Goal: Task Accomplishment & Management: Complete application form

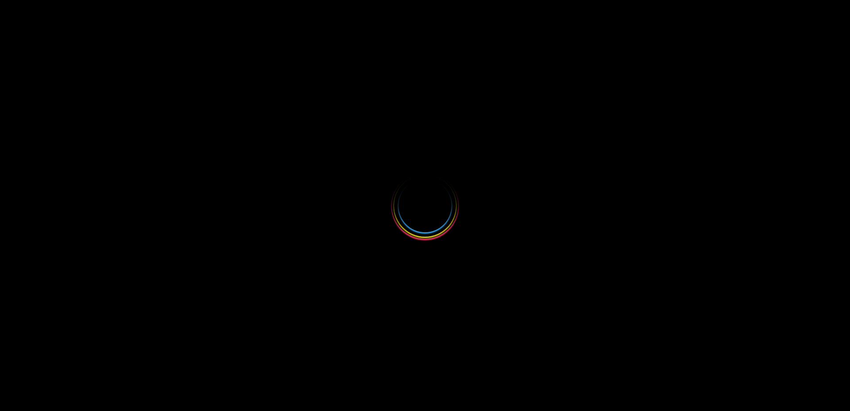
select select
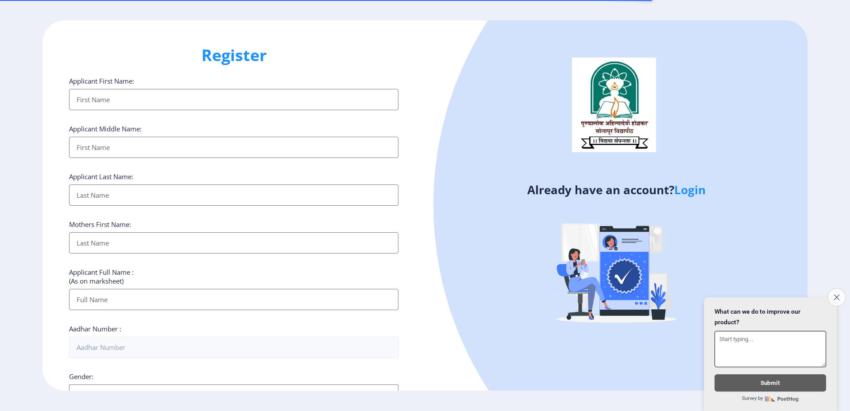
click at [835, 294] on icon "Close survey" at bounding box center [837, 297] width 6 height 6
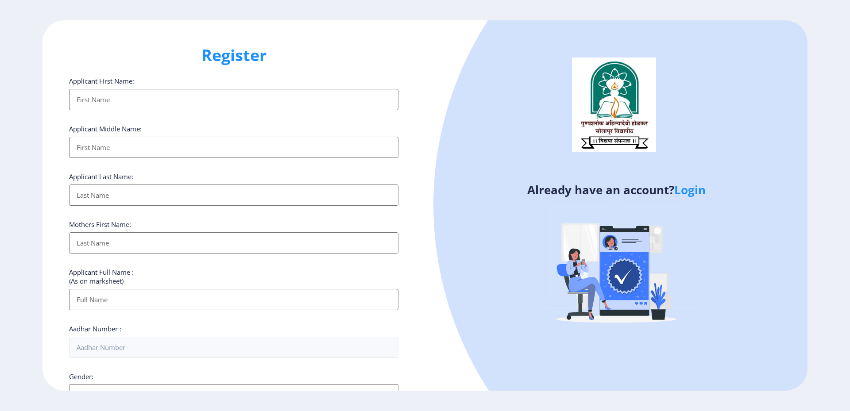
click at [134, 102] on input "Applicant First Name:" at bounding box center [233, 99] width 329 height 21
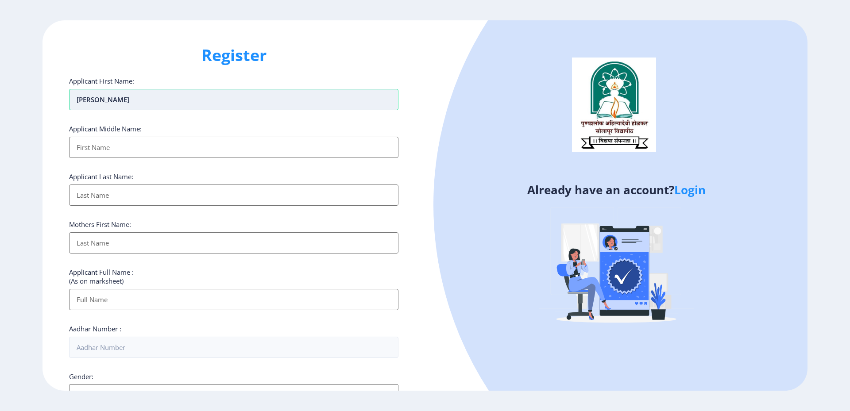
type input "[PERSON_NAME]"
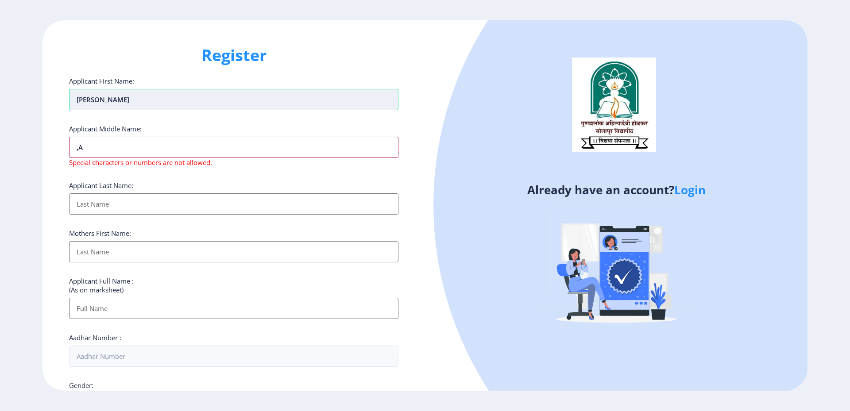
type input ","
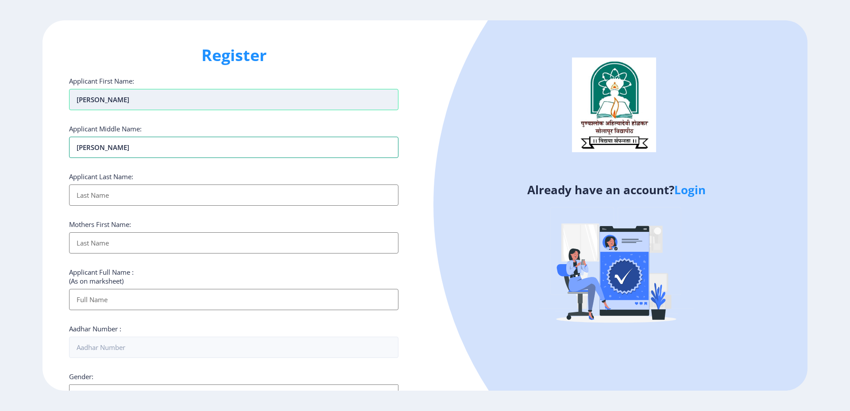
type input "[PERSON_NAME]"
type input "tAMBOLI"
type input "rAISA"
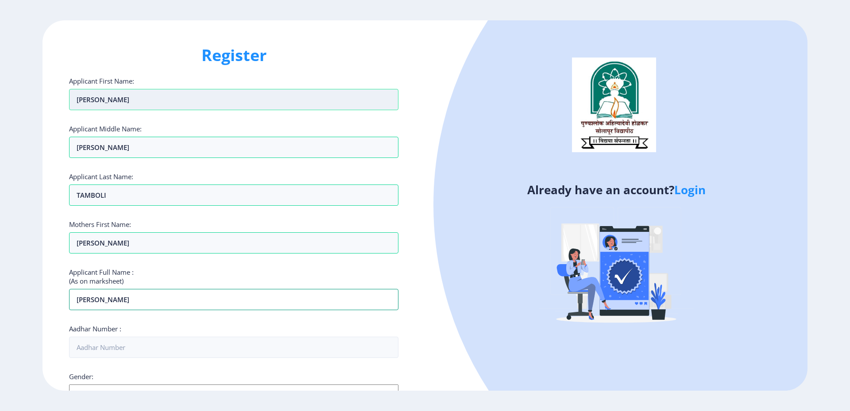
type input "sADDAM MAHAMUD tAMBOLI"
type input "503931758958"
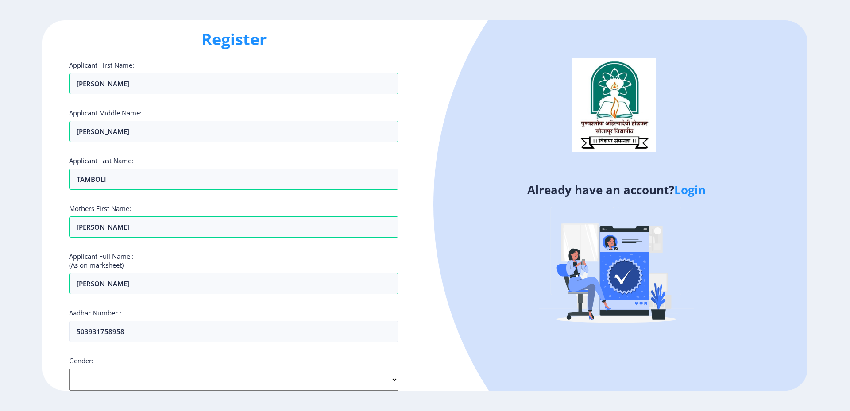
select select "[DEMOGRAPHIC_DATA]"
click at [69, 369] on select "Select Gender [DEMOGRAPHIC_DATA] [DEMOGRAPHIC_DATA] Other" at bounding box center [233, 380] width 329 height 22
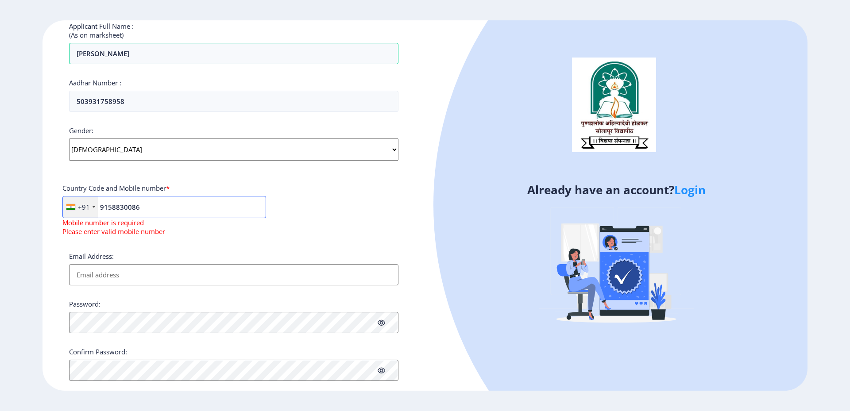
type input "9158830086"
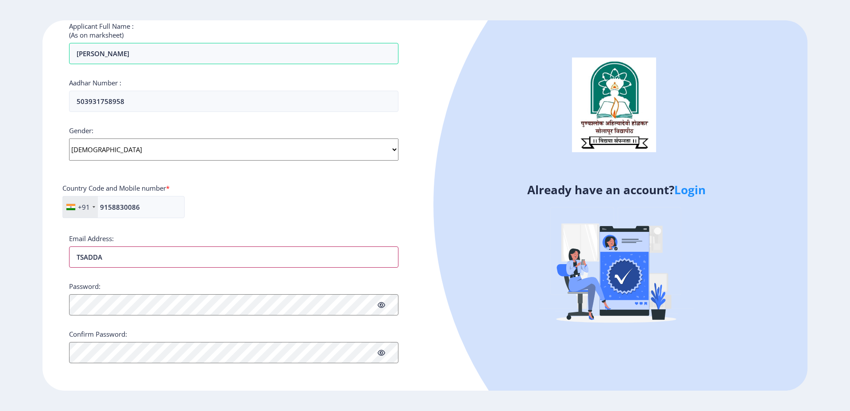
type input "[EMAIL_ADDRESS][DOMAIN_NAME]"
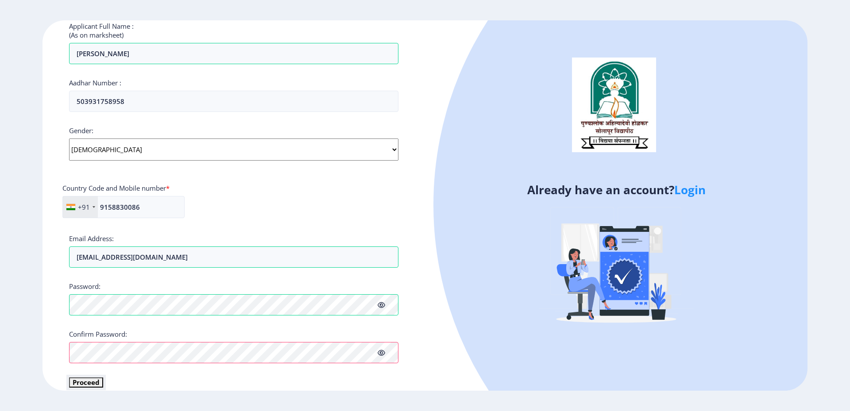
scroll to position [254, 0]
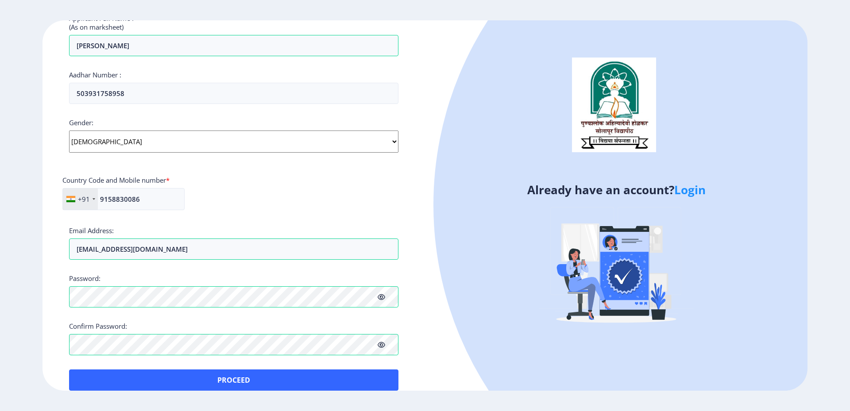
click at [379, 344] on icon at bounding box center [382, 345] width 8 height 7
click at [382, 298] on icon at bounding box center [382, 297] width 8 height 7
click at [33, 290] on ngx-register "Register Applicant First Name: Saddam Applicant Middle Name: mAHAMUD Applicant …" at bounding box center [425, 205] width 850 height 370
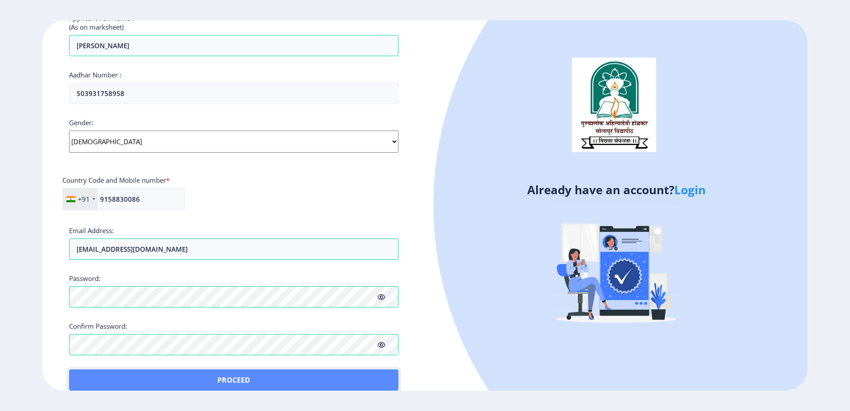
click at [221, 379] on button "Proceed" at bounding box center [233, 380] width 329 height 21
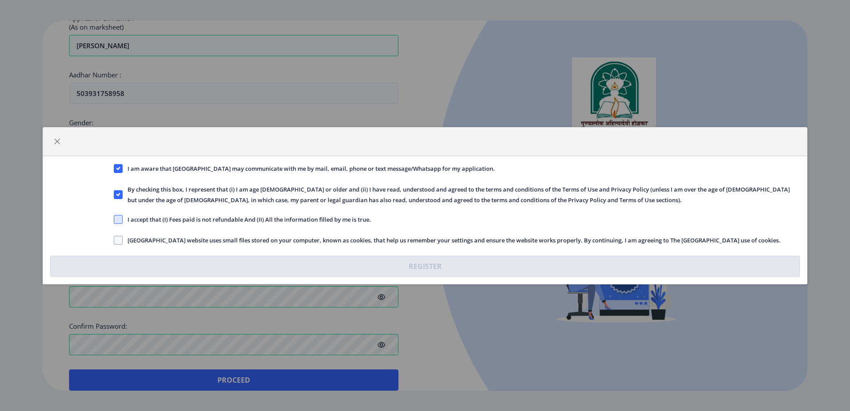
click at [117, 217] on span at bounding box center [118, 219] width 9 height 9
click at [114, 219] on input "I accept that (I) Fees paid is not refundable And (II) All the information fill…" at bounding box center [114, 219] width 0 height 0
checkbox input "true"
click at [118, 238] on span at bounding box center [118, 240] width 9 height 9
click at [114, 240] on input "[GEOGRAPHIC_DATA] website uses small files stored on your computer, known as co…" at bounding box center [114, 240] width 0 height 0
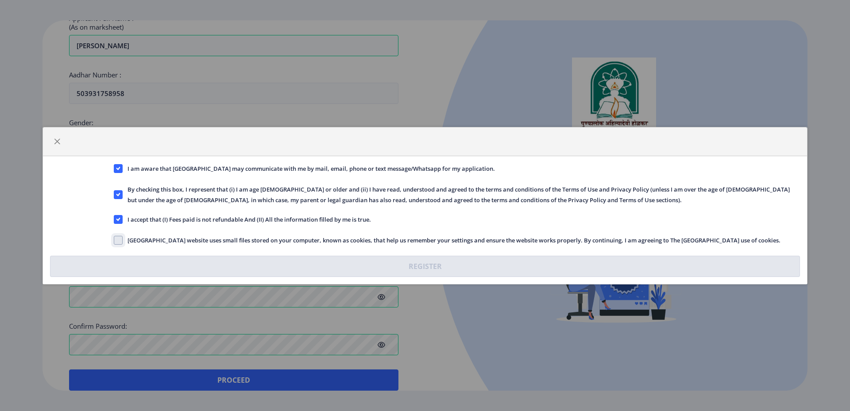
checkbox input "true"
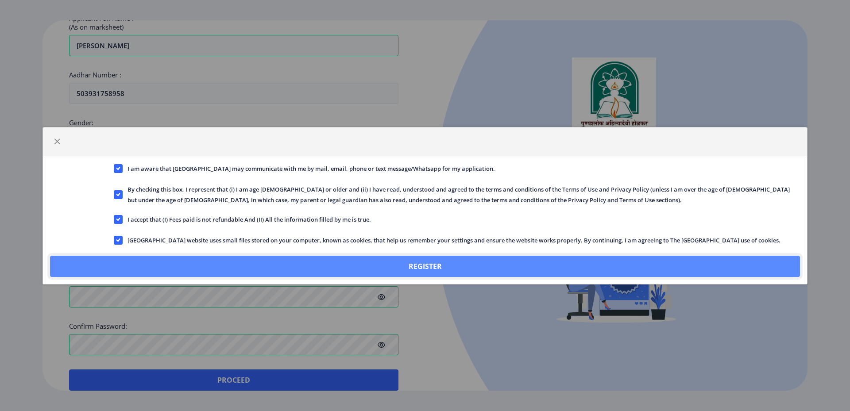
click at [278, 264] on button "Register" at bounding box center [425, 266] width 750 height 21
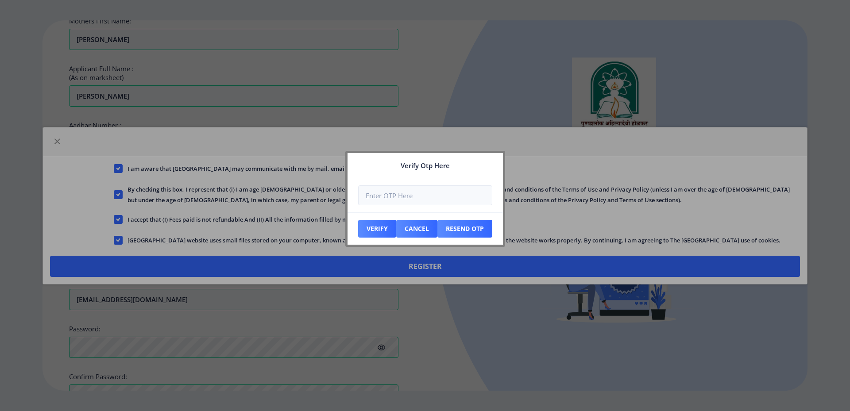
scroll to position [305, 0]
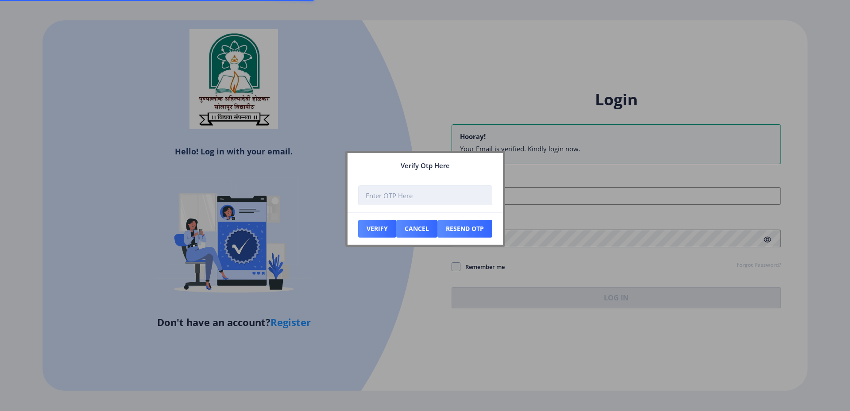
type input "[EMAIL_ADDRESS][DOMAIN_NAME]"
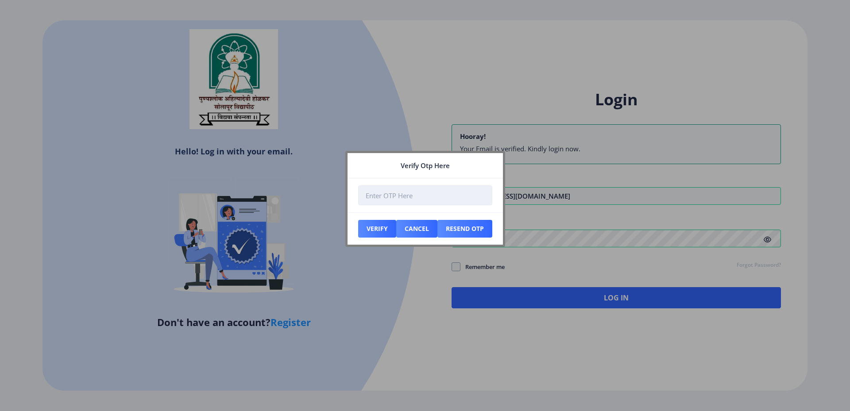
click at [391, 197] on input "number" at bounding box center [425, 196] width 134 height 20
click at [391, 200] on input "number" at bounding box center [425, 196] width 134 height 20
type input "052904"
click at [358, 220] on button "Verify" at bounding box center [377, 229] width 38 height 18
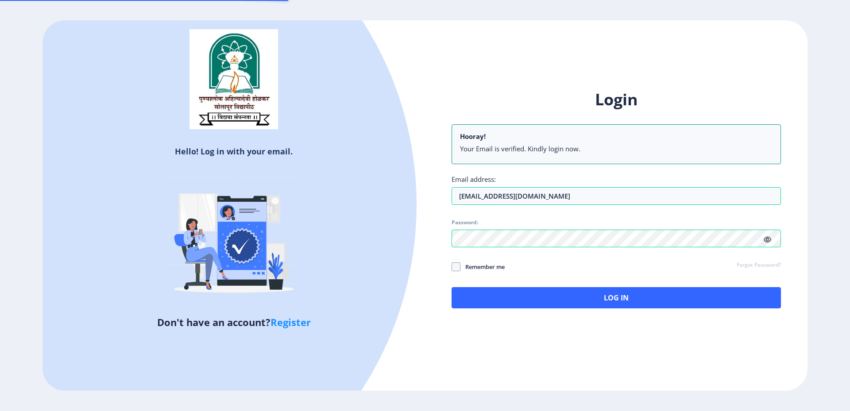
click at [367, 228] on div at bounding box center [77, 205] width 680 height 680
click at [448, 270] on div "Login Hooray! Your Email is verified. Kindly login now. Email address: tsaddam6…" at bounding box center [616, 206] width 383 height 260
click at [454, 267] on span at bounding box center [456, 267] width 9 height 9
click at [452, 267] on input "Remember me" at bounding box center [452, 267] width 0 height 0
checkbox input "true"
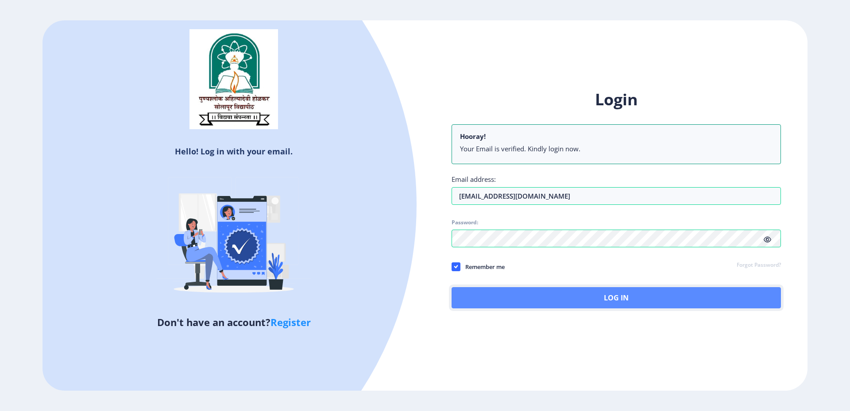
click at [596, 296] on button "Log In" at bounding box center [616, 297] width 329 height 21
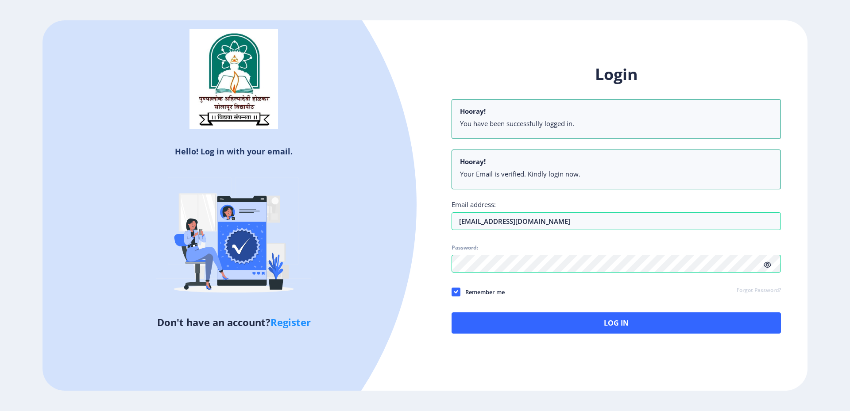
click at [549, 49] on div "Hello! Log in with your email. Don't have an account? Register Login Hooray! Yo…" at bounding box center [425, 205] width 765 height 370
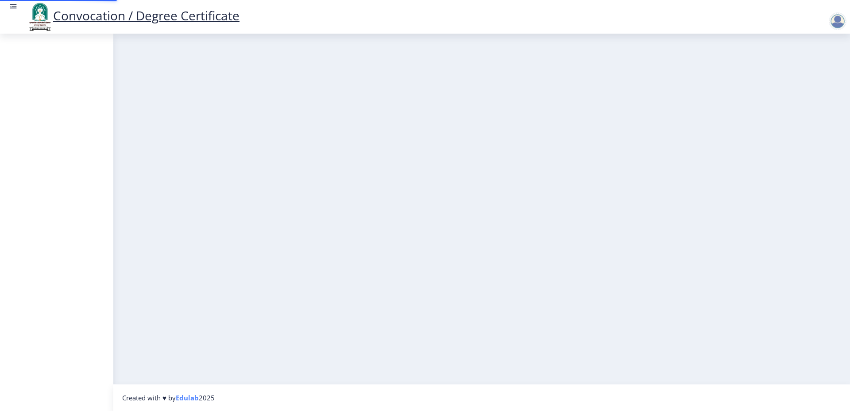
click at [766, 263] on nb-layout-column at bounding box center [481, 209] width 737 height 351
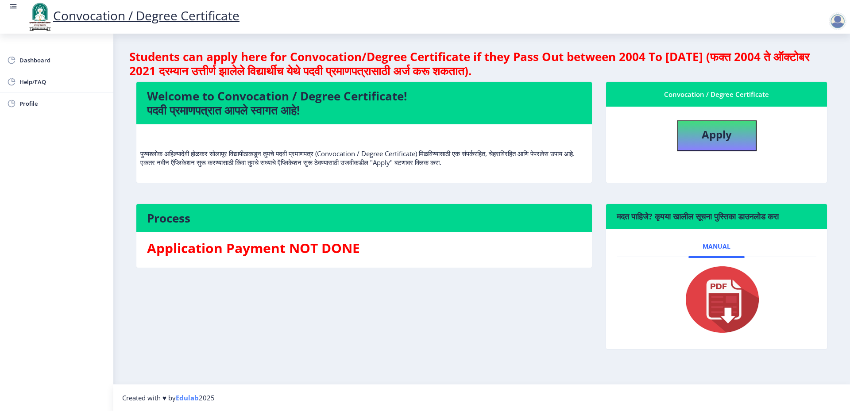
click at [719, 269] on img at bounding box center [717, 299] width 89 height 71
click at [714, 244] on span "Manual" at bounding box center [717, 246] width 28 height 7
click at [746, 12] on div "Convocation / Degree Certificate" at bounding box center [434, 17] width 850 height 30
click at [721, 138] on b "Apply" at bounding box center [717, 134] width 30 height 15
select select
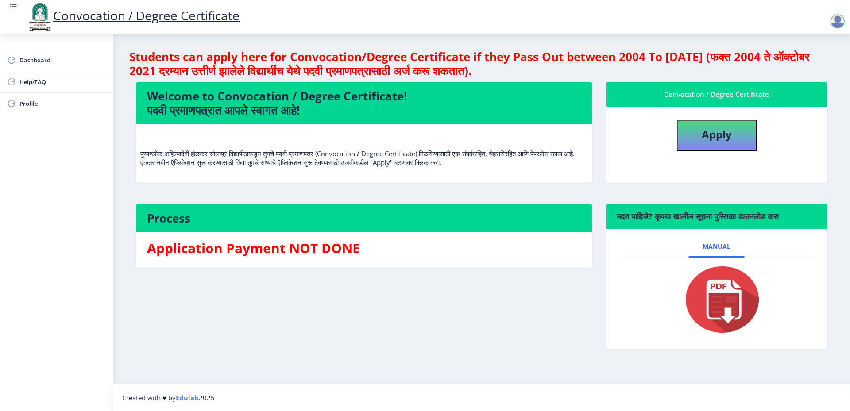
select select
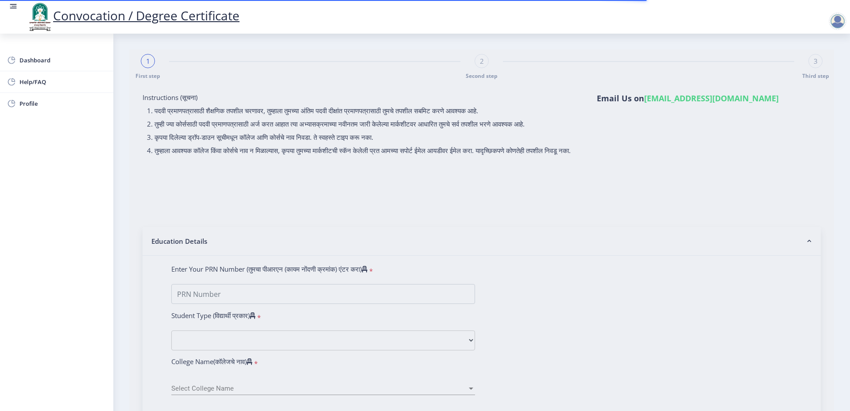
type input "sADDAM MAHAMUD tAMBOLI"
type input "rAISA"
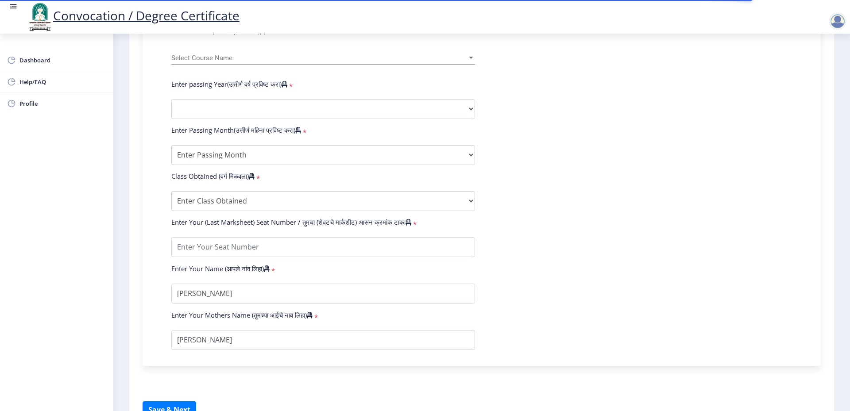
scroll to position [445, 0]
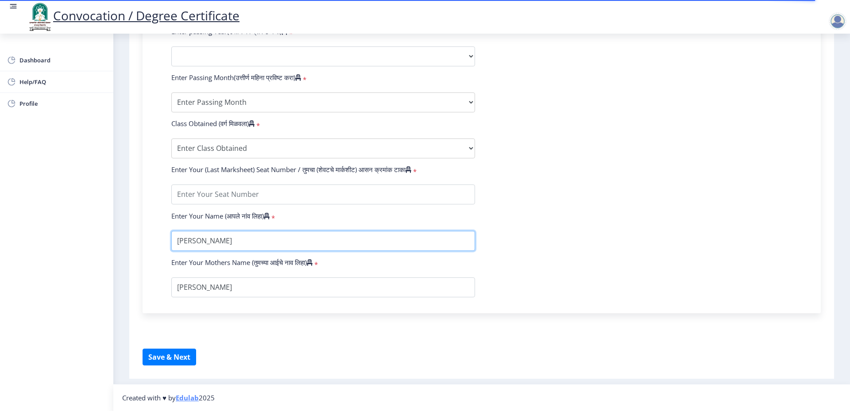
click at [179, 239] on input "textarea" at bounding box center [323, 241] width 304 height 20
type input "SADDAM MAHAMUD tAMBOLI"
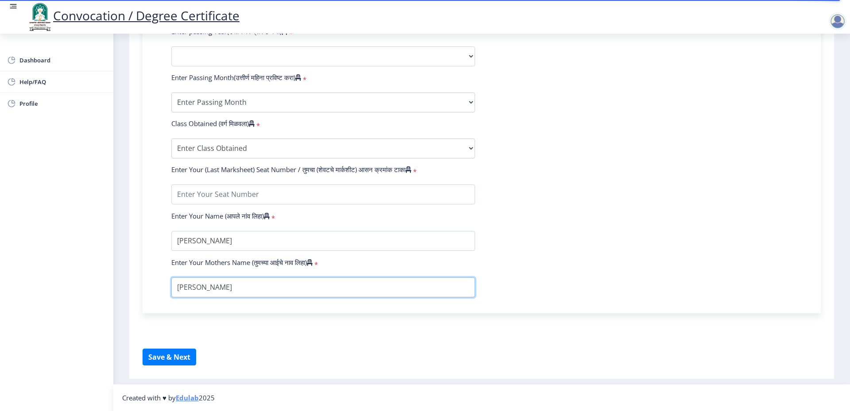
drag, startPoint x: 199, startPoint y: 288, endPoint x: 140, endPoint y: 286, distance: 59.4
click at [140, 286] on div "Instructions (सूचना) 1. पदवी प्रमाणपत्रासाठी शैक्षणिक तपशील चरणावर, तुम्हाला तु…" at bounding box center [482, 11] width 696 height 727
type input "Raisa"
click at [558, 236] on form "Enter Your PRN Number (तुमचा पीआरएन (कायम नोंदणी क्रमांक) एंटर करा) * Student T…" at bounding box center [482, 62] width 634 height 469
drag, startPoint x: 188, startPoint y: 283, endPoint x: 157, endPoint y: 281, distance: 31.5
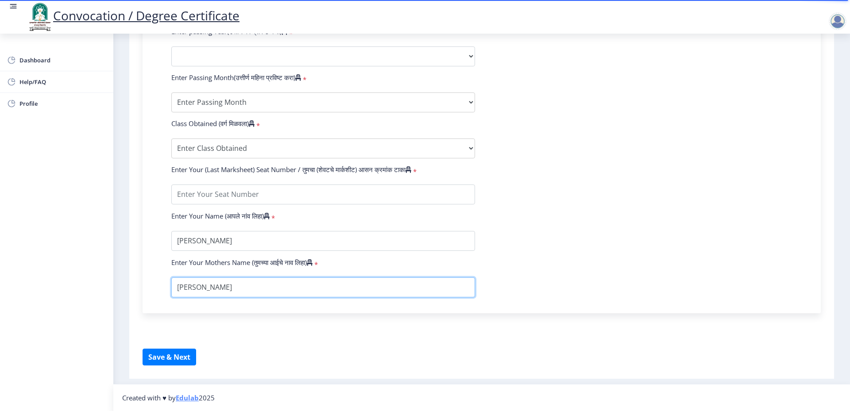
click at [157, 281] on div "Enter Your PRN Number (तुमचा पीआरएन (कायम नोंदणी क्रमांक) एंटर करा) * Student T…" at bounding box center [481, 62] width 661 height 469
type input "RAISA"
click at [552, 211] on form "Enter Your PRN Number (तुमचा पीआरएन (कायम नोंदणी क्रमांक) एंटर करा) * Student T…" at bounding box center [482, 62] width 634 height 469
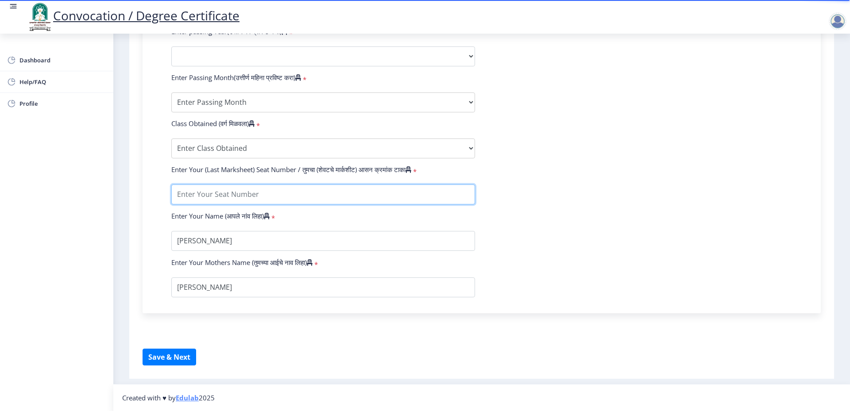
click at [257, 196] on input "textarea" at bounding box center [323, 195] width 304 height 20
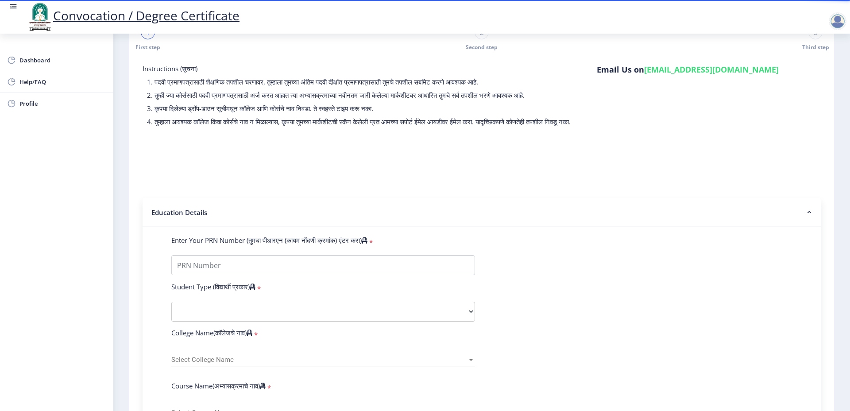
scroll to position [0, 0]
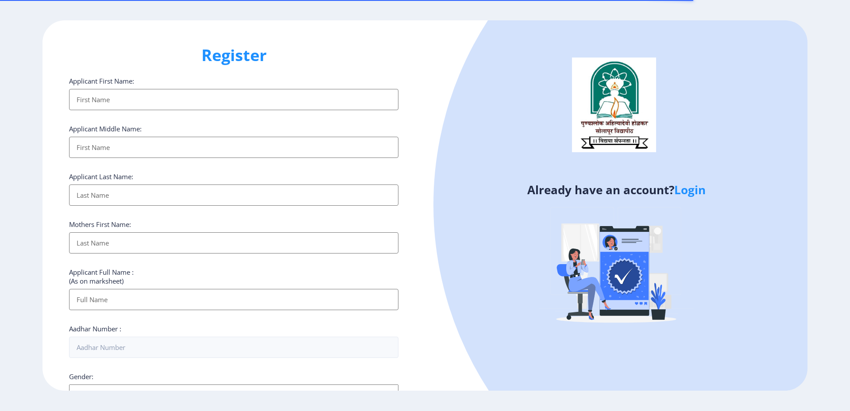
select select
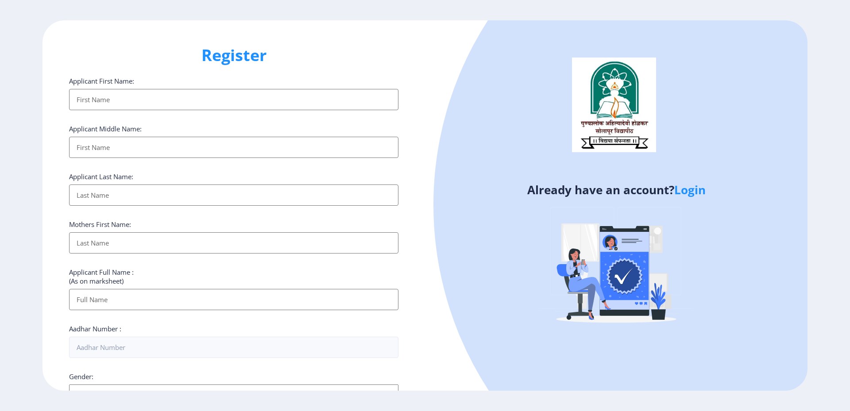
click at [112, 103] on input "Applicant First Name:" at bounding box center [233, 99] width 329 height 21
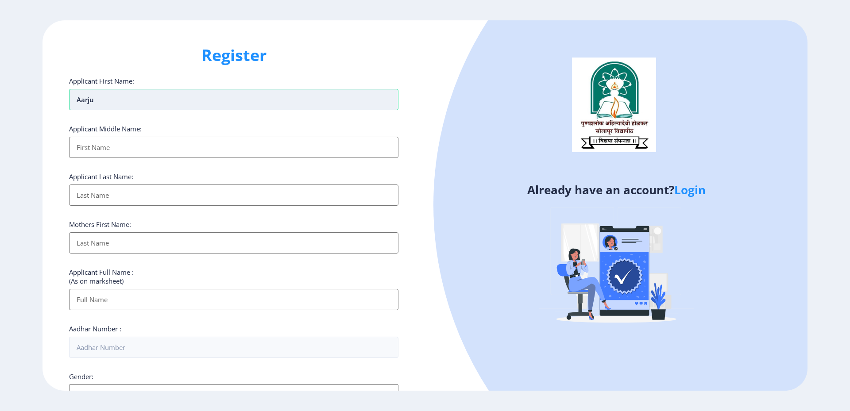
type input "Aarju"
type input "[PERSON_NAME]"
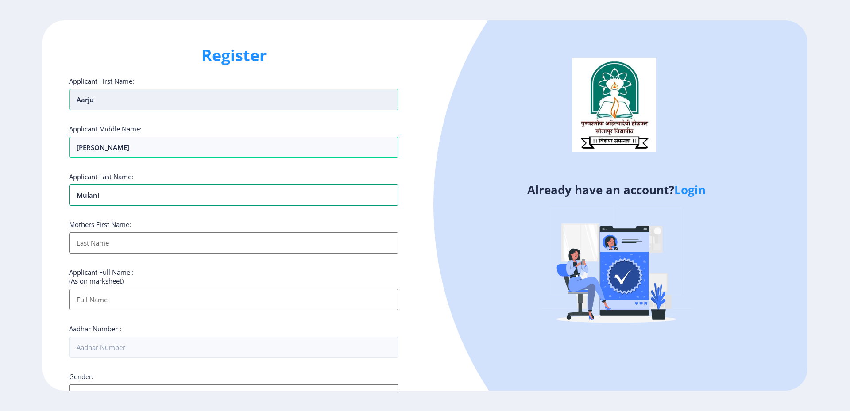
type input "Mulani"
type input "[PERSON_NAME]"
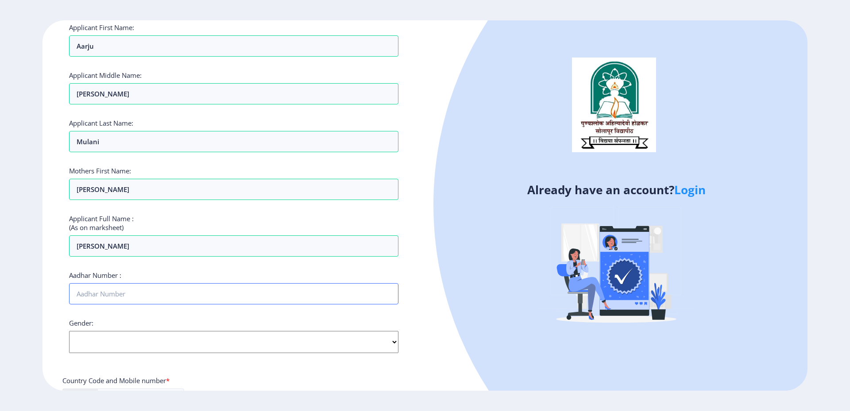
scroll to position [59, 0]
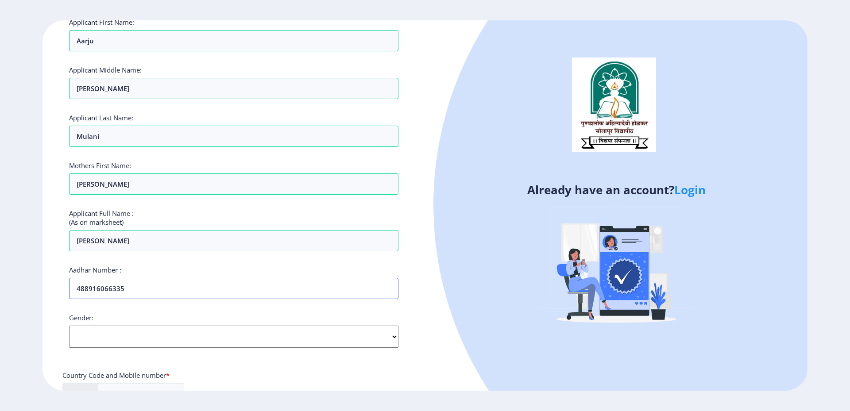
type input "488916066335"
select select "[DEMOGRAPHIC_DATA]"
click at [69, 326] on select "Select Gender [DEMOGRAPHIC_DATA] [DEMOGRAPHIC_DATA] Other" at bounding box center [233, 337] width 329 height 22
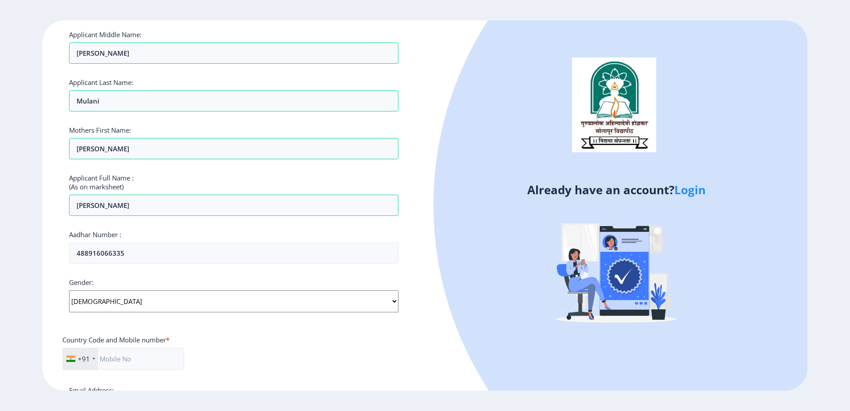
scroll to position [103, 0]
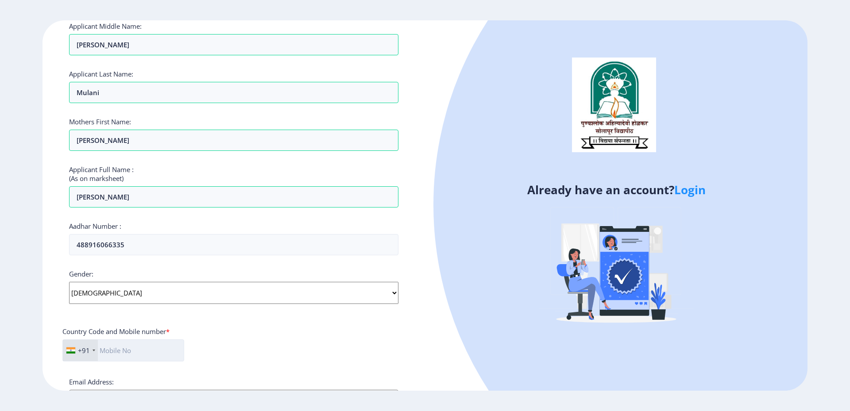
click at [123, 350] on input "text" at bounding box center [123, 351] width 122 height 22
type input "7758006213"
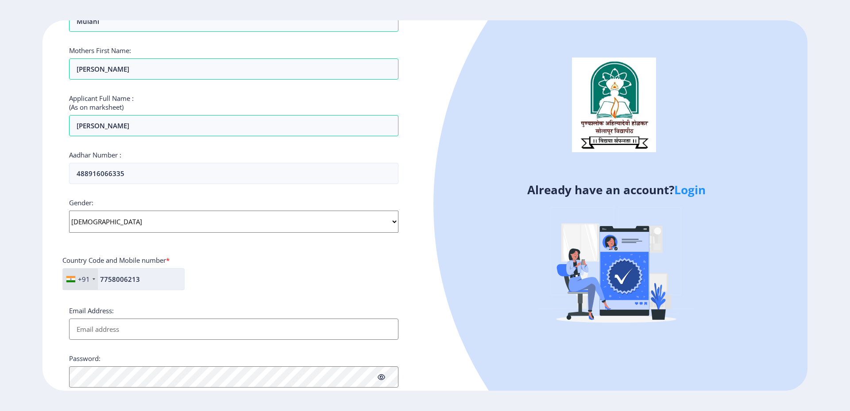
scroll to position [182, 0]
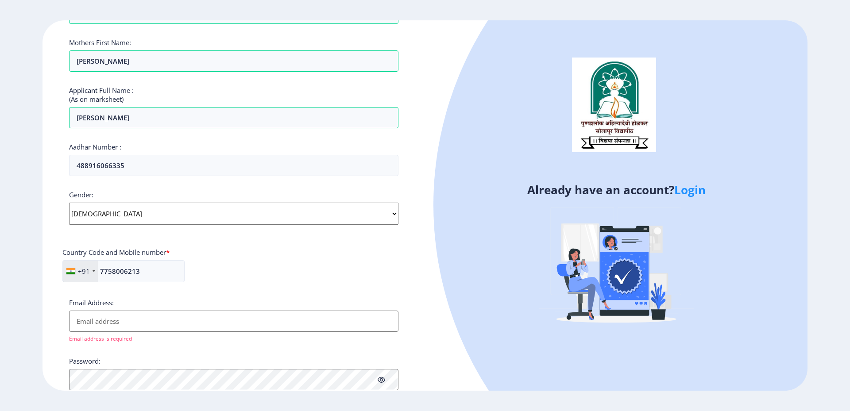
paste input "[EMAIL_ADDRESS][DOMAIN_NAME]"
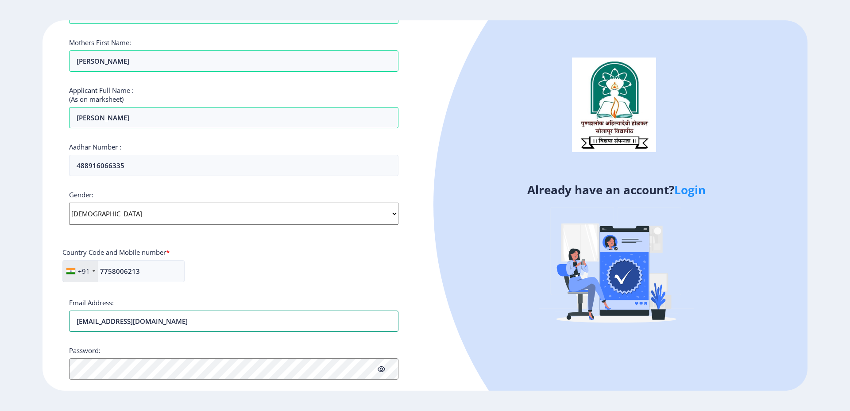
type input "[EMAIL_ADDRESS][DOMAIN_NAME]"
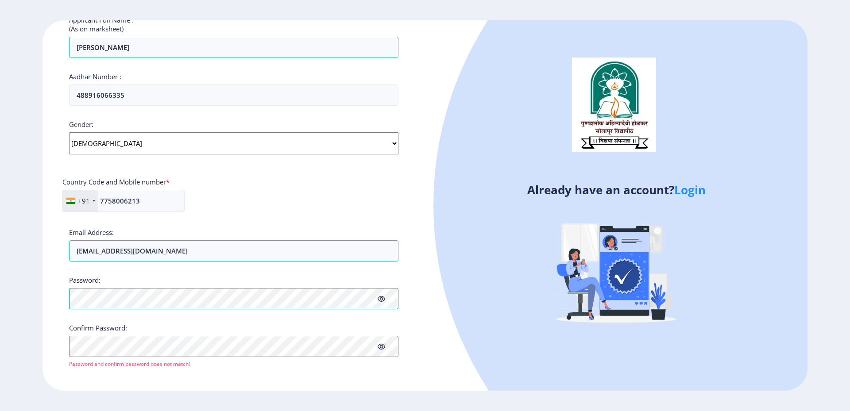
scroll to position [257, 0]
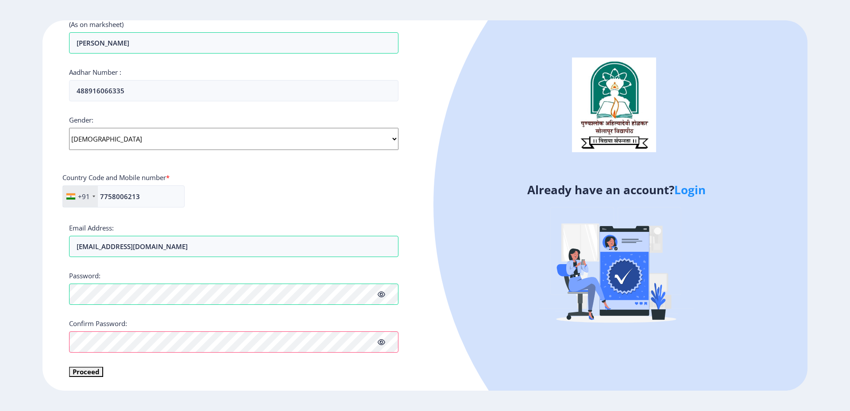
click at [146, 361] on div "Applicant First Name: [PERSON_NAME] Applicant Middle Name: [PERSON_NAME] Applic…" at bounding box center [233, 99] width 329 height 558
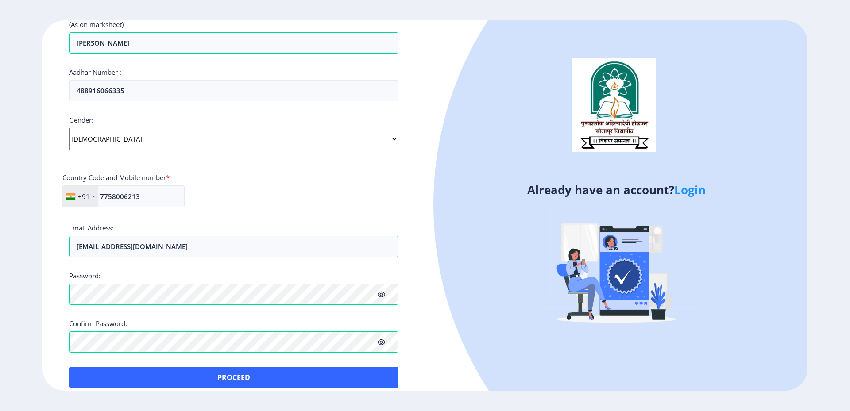
click at [381, 344] on icon at bounding box center [382, 342] width 8 height 7
click at [381, 293] on icon at bounding box center [382, 294] width 8 height 7
click at [333, 189] on div "+91 [GEOGRAPHIC_DATA] ([GEOGRAPHIC_DATA]) +91 [GEOGRAPHIC_DATA] (‫[GEOGRAPHIC_D…" at bounding box center [233, 200] width 343 height 29
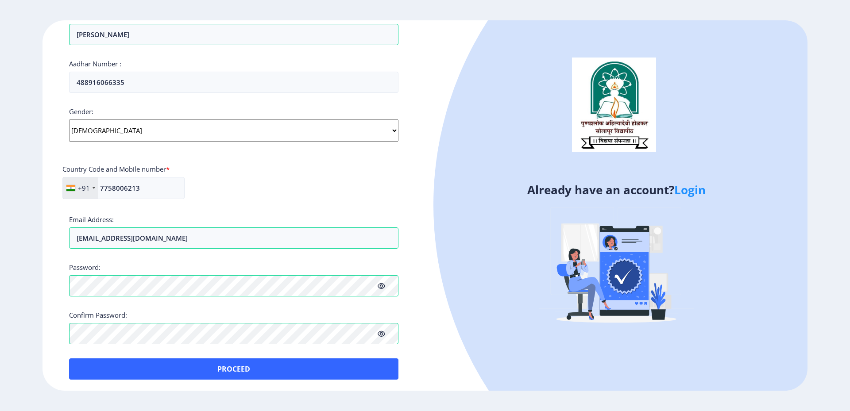
scroll to position [267, 0]
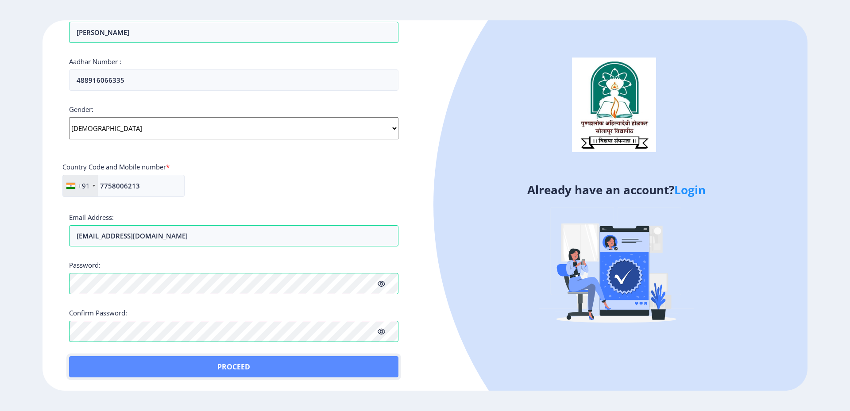
click at [229, 367] on button "Proceed" at bounding box center [233, 366] width 329 height 21
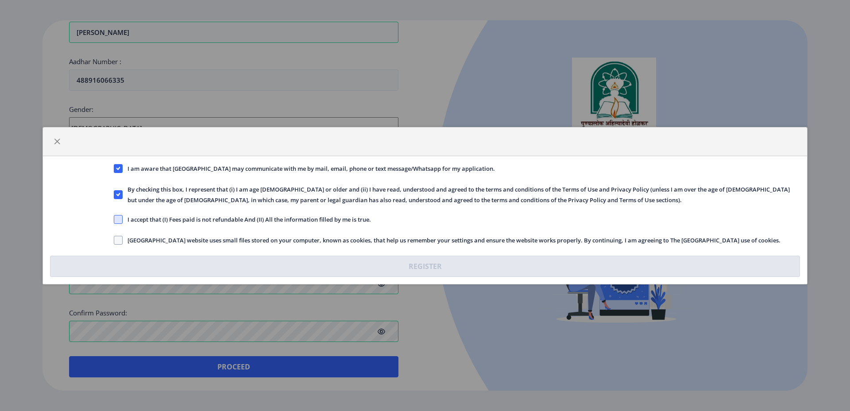
click at [115, 220] on span at bounding box center [118, 219] width 9 height 9
click at [114, 220] on input "I accept that (I) Fees paid is not refundable And (II) All the information fill…" at bounding box center [114, 219] width 0 height 0
checkbox input "true"
click at [114, 240] on input "[GEOGRAPHIC_DATA] website uses small files stored on your computer, known as co…" at bounding box center [114, 240] width 0 height 0
checkbox input "true"
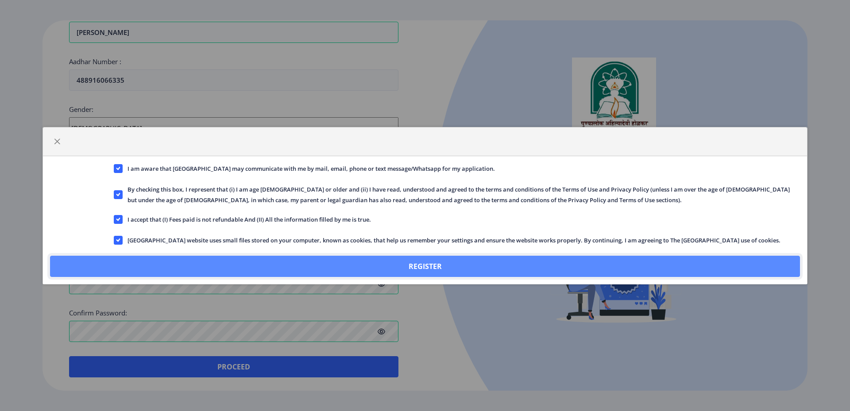
click at [227, 263] on button "Register" at bounding box center [425, 266] width 750 height 21
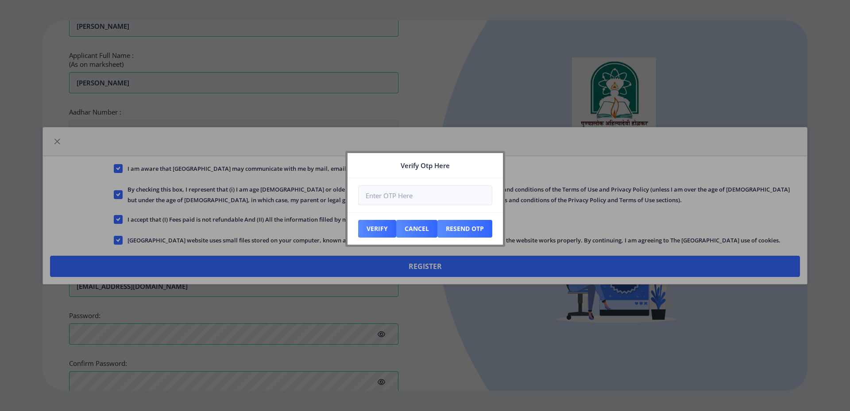
scroll to position [318, 0]
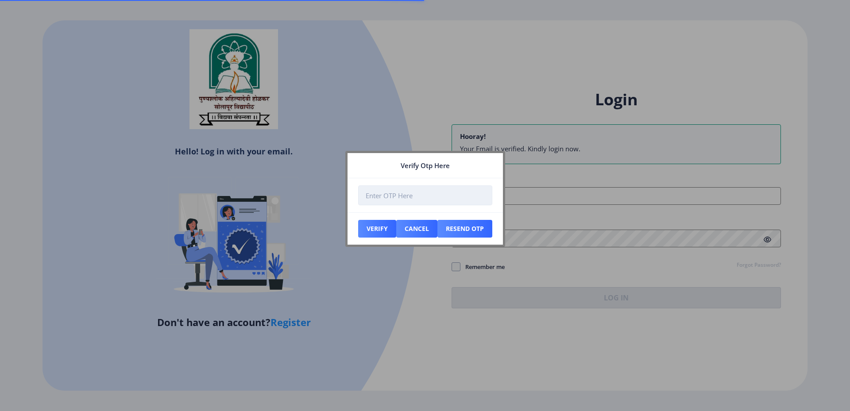
click at [379, 192] on input "number" at bounding box center [425, 196] width 134 height 20
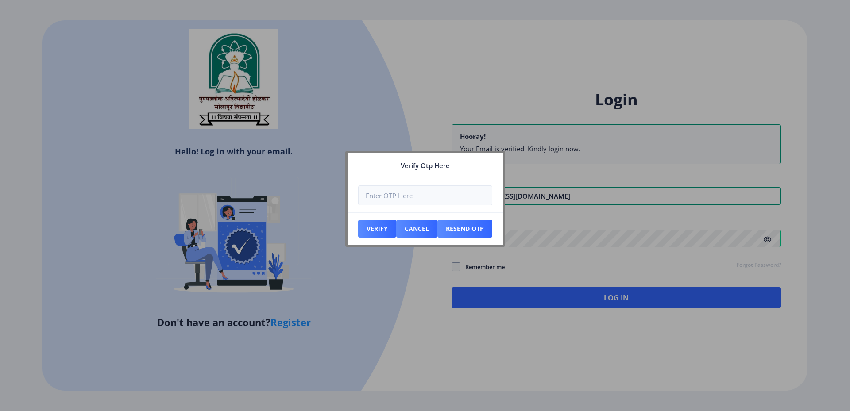
type input "[EMAIL_ADDRESS][DOMAIN_NAME]"
click at [434, 194] on input "number" at bounding box center [425, 196] width 134 height 20
paste input "715335"
type input "715335"
click at [365, 225] on button "Verify" at bounding box center [377, 229] width 38 height 18
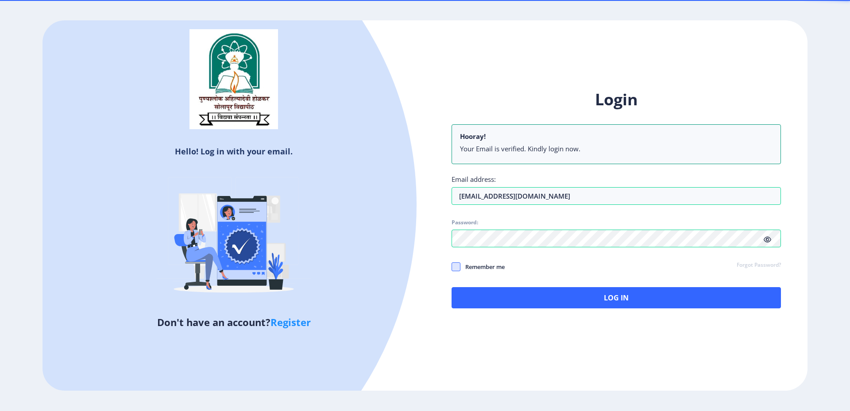
click at [456, 268] on span at bounding box center [456, 267] width 9 height 9
click at [452, 267] on input "Remember me" at bounding box center [452, 267] width 0 height 0
checkbox input "true"
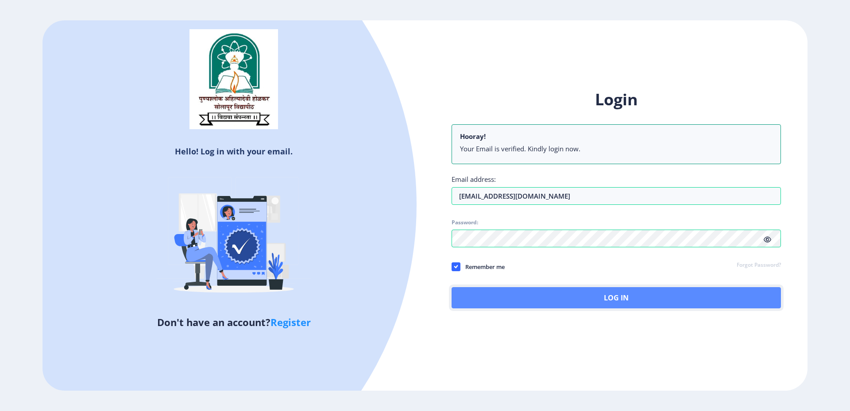
click at [592, 299] on button "Log In" at bounding box center [616, 297] width 329 height 21
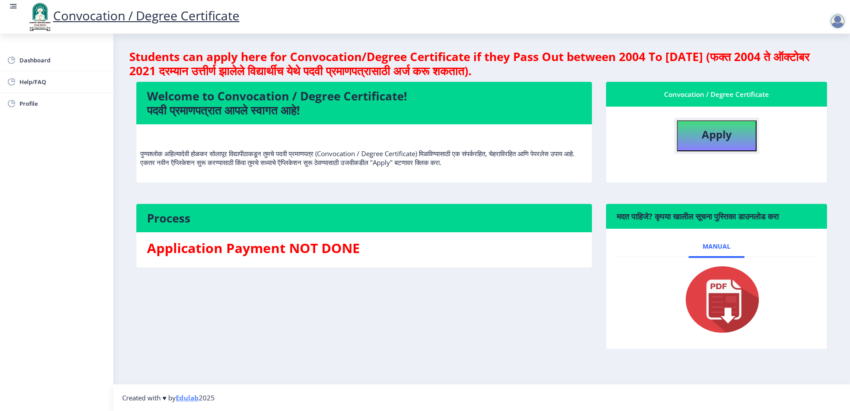
click at [694, 132] on button "Apply" at bounding box center [717, 135] width 80 height 31
select select
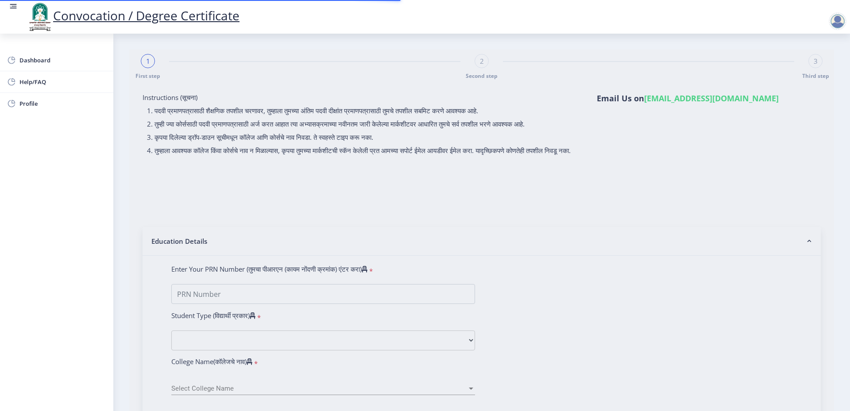
type input "[PERSON_NAME]"
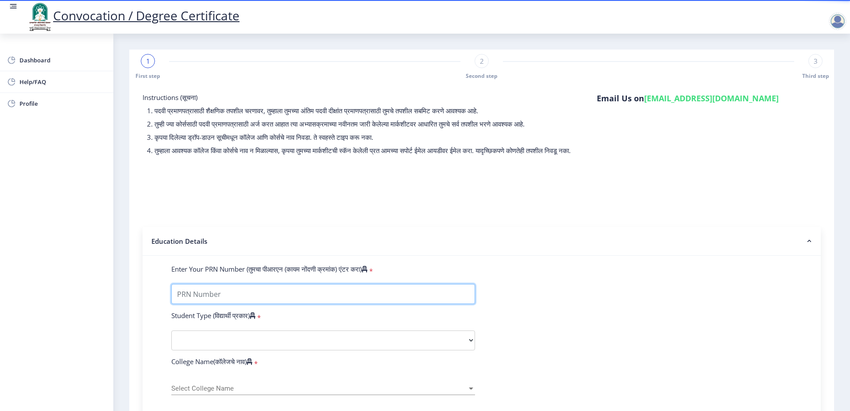
click at [213, 302] on input "Enter Your PRN Number (तुमचा पीआरएन (कायम नोंदणी क्रमांक) एंटर करा)" at bounding box center [323, 294] width 304 height 20
type input "2016032500136022"
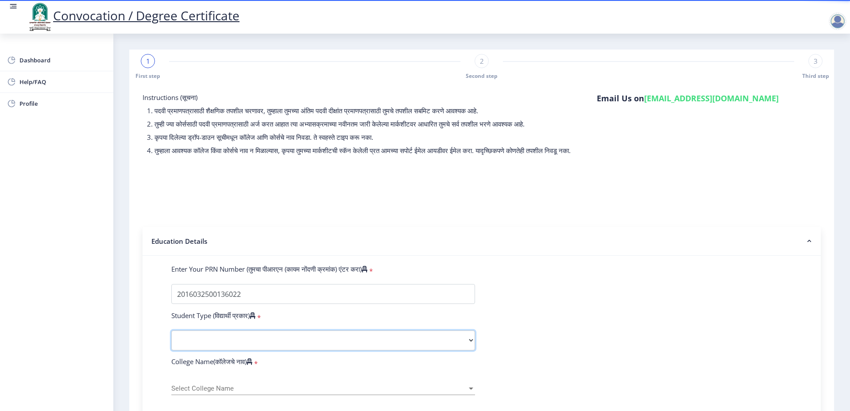
click at [266, 341] on select "Select Student Type Regular External" at bounding box center [323, 341] width 304 height 20
click at [171, 339] on select "Select Student Type Regular External" at bounding box center [323, 341] width 304 height 20
drag, startPoint x: 192, startPoint y: 351, endPoint x: 189, endPoint y: 359, distance: 8.4
click at [192, 351] on select "Select Student Type Regular External" at bounding box center [323, 341] width 304 height 20
select select "Regular"
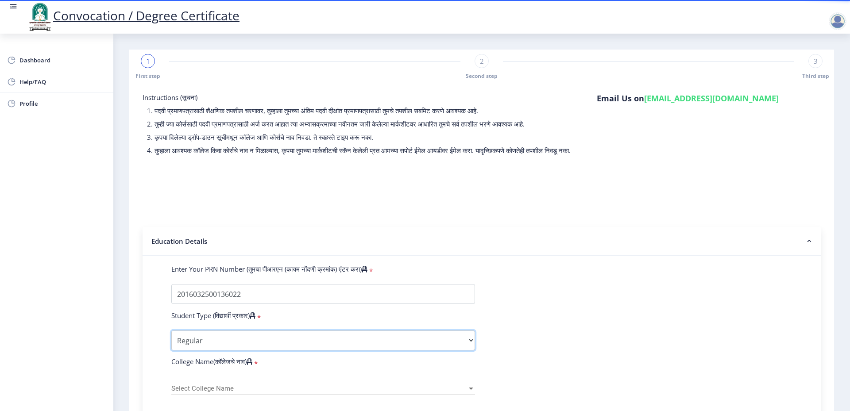
click at [171, 339] on select "Select Student Type Regular External" at bounding box center [323, 341] width 304 height 20
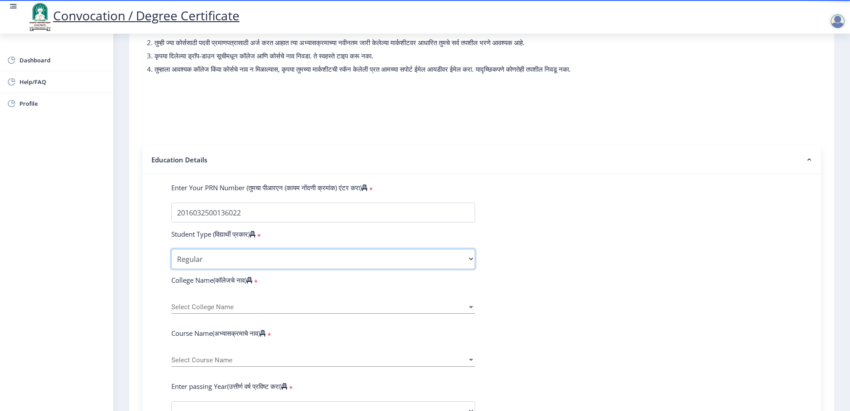
scroll to position [89, 0]
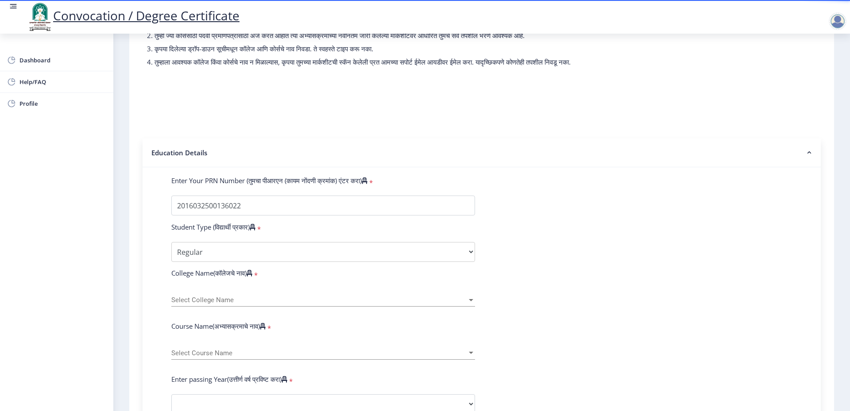
click at [197, 304] on span "Select College Name" at bounding box center [319, 301] width 296 height 8
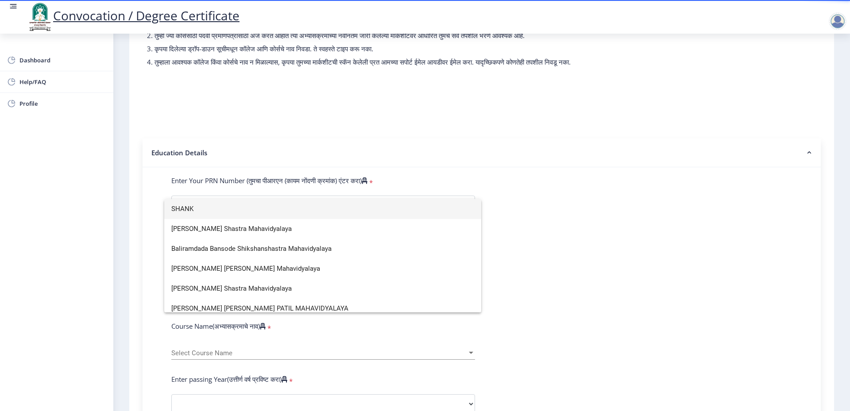
scroll to position [0, 0]
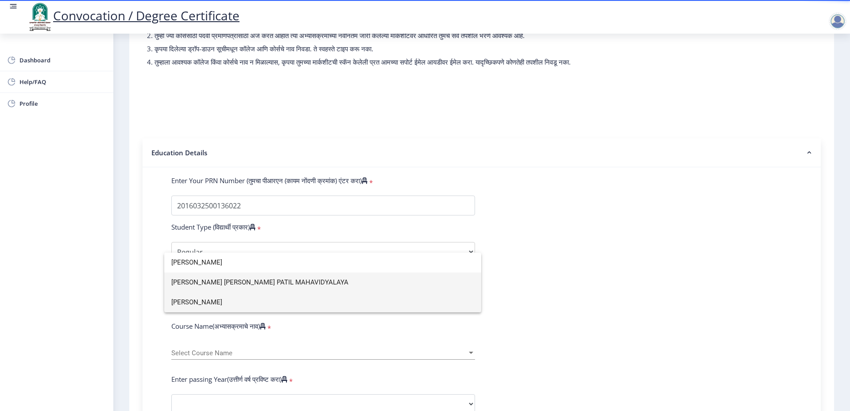
type input "[PERSON_NAME]"
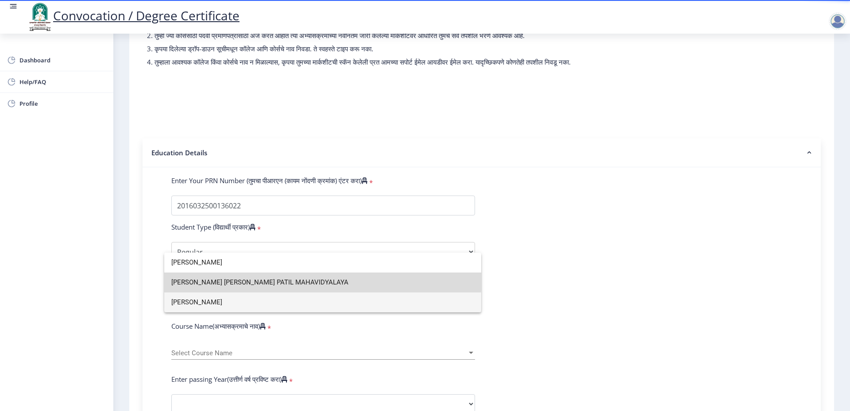
click at [248, 275] on span "[PERSON_NAME] [PERSON_NAME] PATIL MAHAVIDYALAYA" at bounding box center [322, 283] width 303 height 20
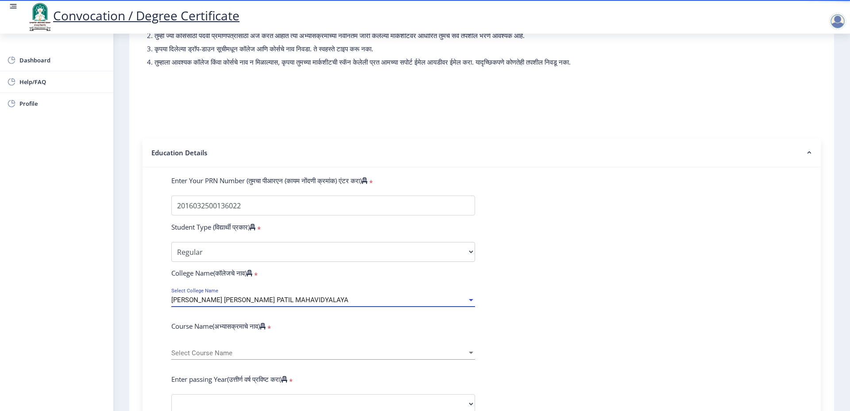
click at [237, 304] on span "[PERSON_NAME] [PERSON_NAME] PATIL MAHAVIDYALAYA" at bounding box center [259, 300] width 177 height 8
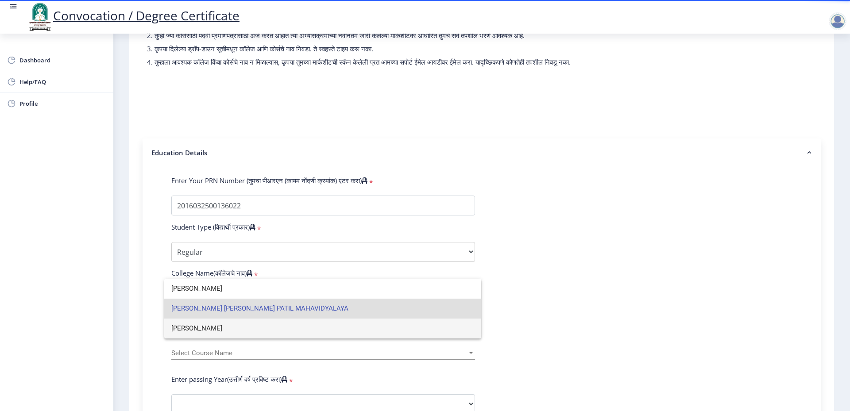
click at [220, 326] on span "[PERSON_NAME]" at bounding box center [322, 329] width 303 height 20
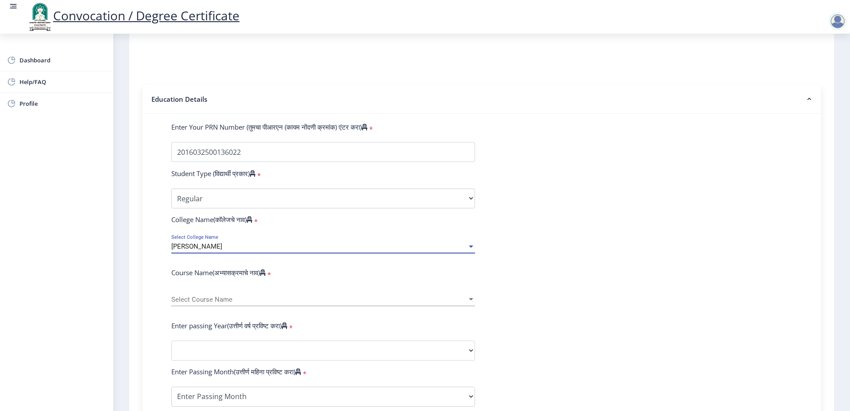
scroll to position [147, 0]
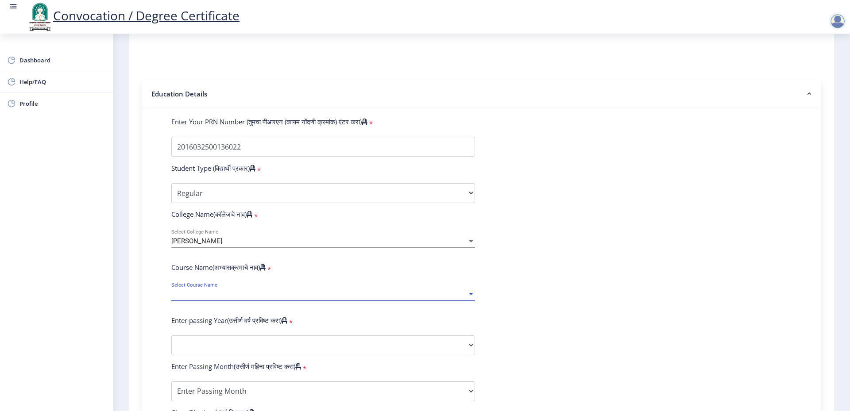
click at [207, 298] on span "Select Course Name" at bounding box center [319, 295] width 296 height 8
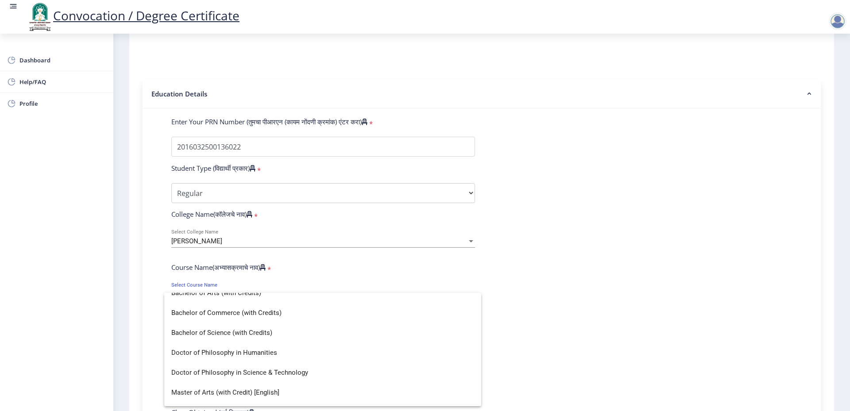
scroll to position [0, 0]
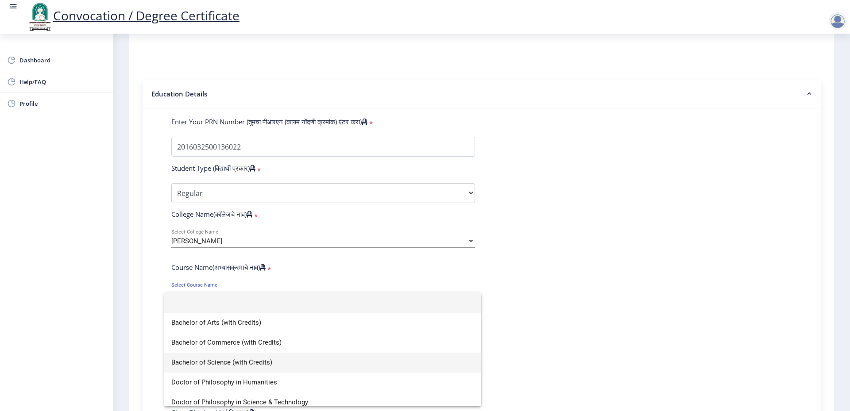
click at [207, 363] on span "Bachelor of Science (with Credits)" at bounding box center [322, 363] width 303 height 20
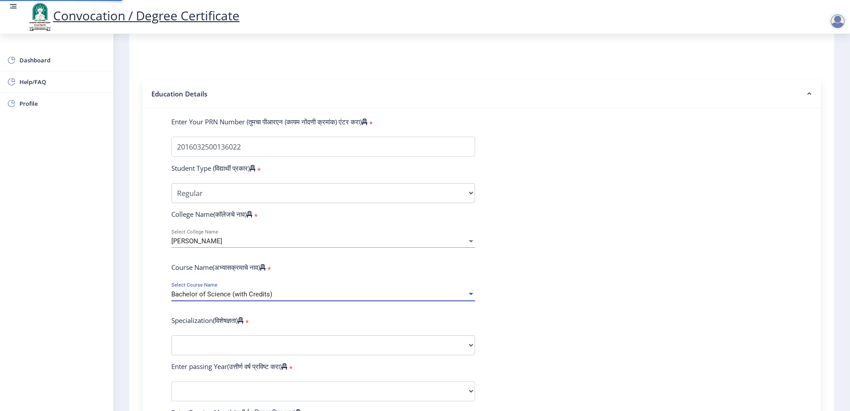
scroll to position [177, 0]
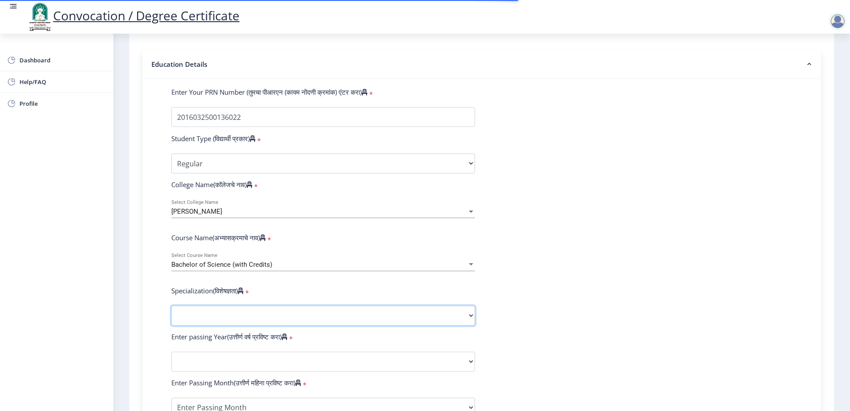
click at [218, 322] on select "Specialization Botany Chemistry Computer Science Electronics Geology Mathematic…" at bounding box center [323, 316] width 304 height 20
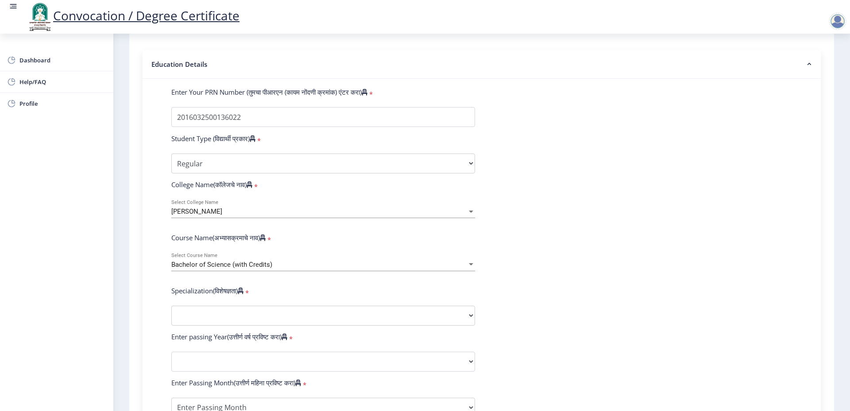
click at [109, 253] on div "Dashboard Help/FAQ Profile" at bounding box center [56, 223] width 113 height 378
click at [190, 325] on select "Specialization Botany Chemistry Computer Science Electronics Geology Mathematic…" at bounding box center [323, 316] width 304 height 20
select select "Mathematics"
click at [171, 314] on select "Specialization Botany Chemistry Computer Science Electronics Geology Mathematic…" at bounding box center [323, 316] width 304 height 20
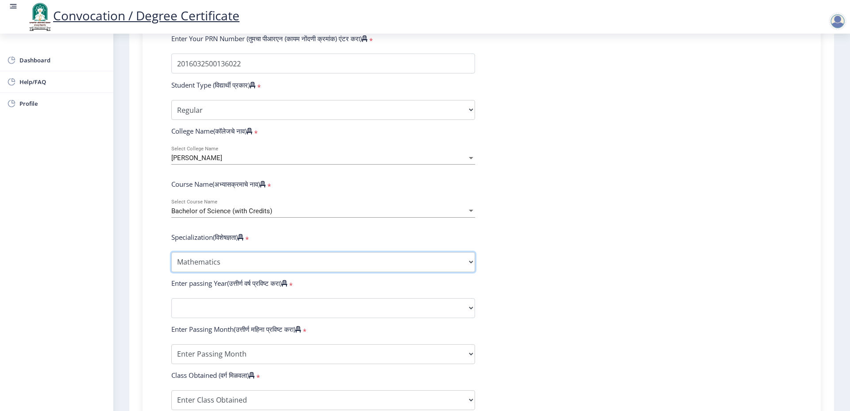
scroll to position [236, 0]
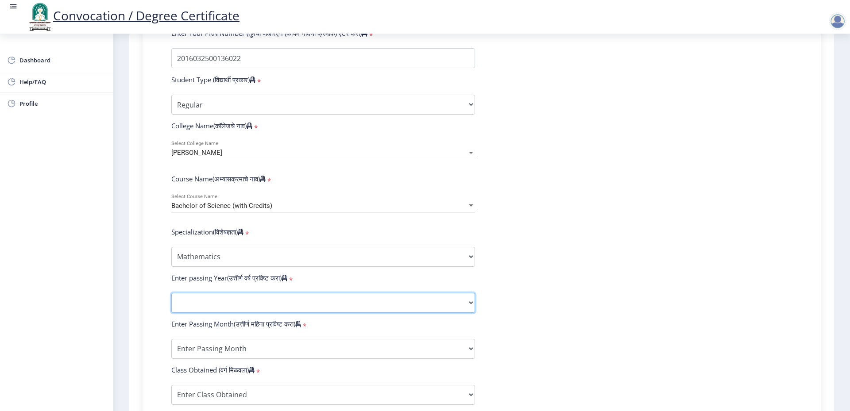
click at [235, 311] on select "2025 2024 2023 2022 2021 2020 2019 2018 2017 2016 2015 2014 2013 2012 2011 2010…" at bounding box center [323, 303] width 304 height 20
select select "2021"
click at [171, 302] on select "2025 2024 2023 2022 2021 2020 2019 2018 2017 2016 2015 2014 2013 2012 2011 2010…" at bounding box center [323, 303] width 304 height 20
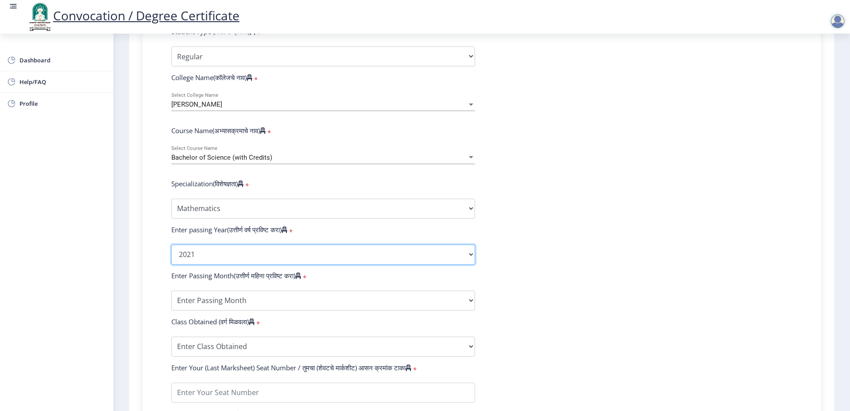
scroll to position [295, 0]
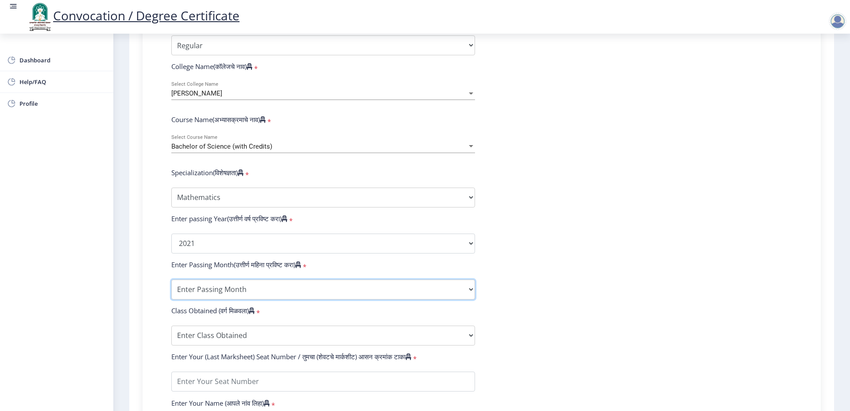
click at [248, 297] on select "Enter Passing Month March April May October November December" at bounding box center [323, 290] width 304 height 20
select select "October"
click at [171, 288] on select "Enter Passing Month March April May October November December" at bounding box center [323, 290] width 304 height 20
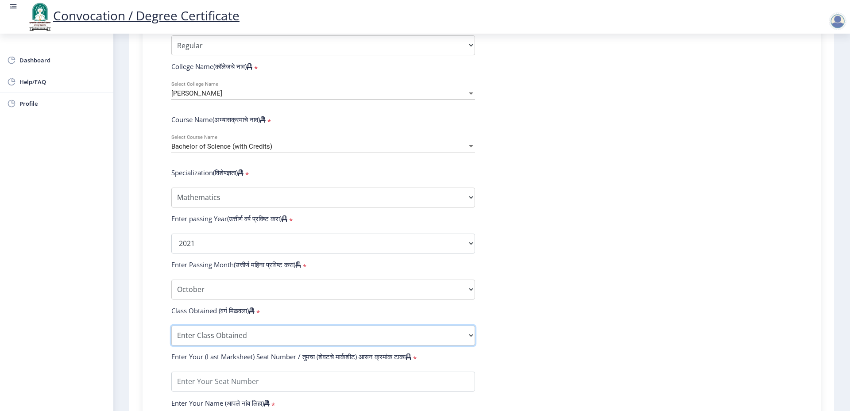
click at [207, 340] on select "Enter Class Obtained FIRST CLASS WITH DISTINCTION FIRST CLASS HIGHER SECOND CLA…" at bounding box center [323, 336] width 304 height 20
select select "Grade A"
click at [171, 334] on select "Enter Class Obtained FIRST CLASS WITH DISTINCTION FIRST CLASS HIGHER SECOND CLA…" at bounding box center [323, 336] width 304 height 20
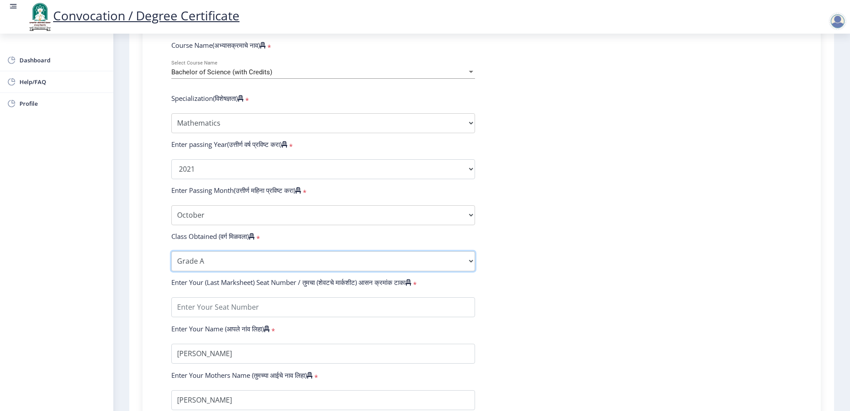
scroll to position [384, 0]
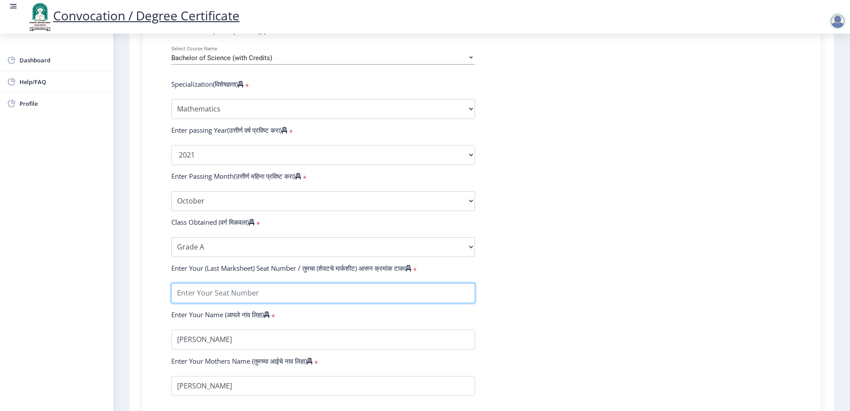
click at [219, 302] on input "textarea" at bounding box center [323, 293] width 304 height 20
click at [210, 303] on input "textarea" at bounding box center [323, 293] width 304 height 20
type input "821833"
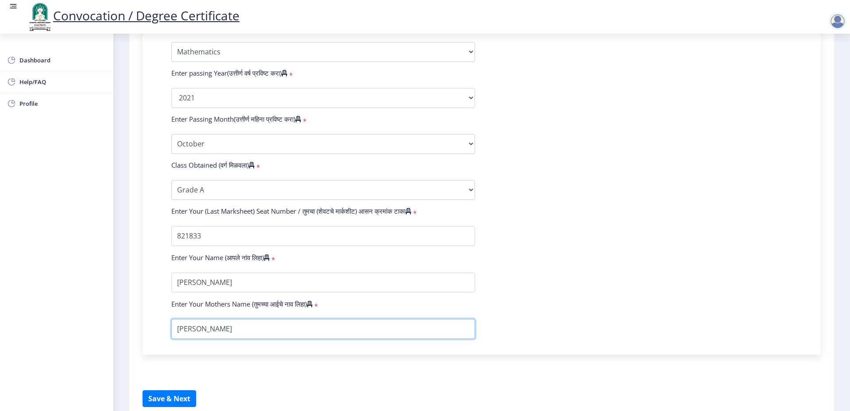
scroll to position [443, 0]
click at [541, 289] on form "Enter Your PRN Number (तुमचा पीआरएन (कायम नोंदणी क्रमांक) एंटर करा) * Student T…" at bounding box center [482, 79] width 634 height 515
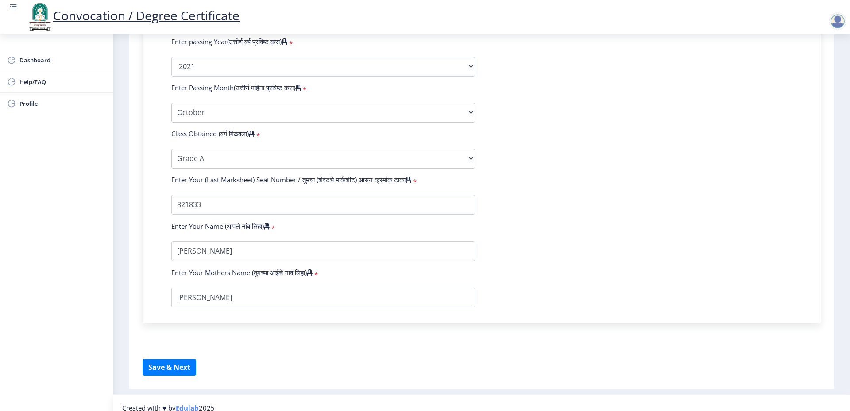
scroll to position [491, 0]
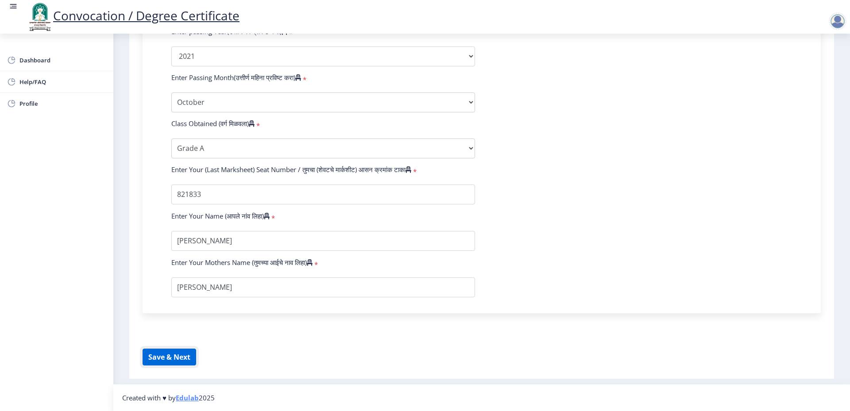
click at [174, 357] on button "Save & Next" at bounding box center [170, 357] width 54 height 17
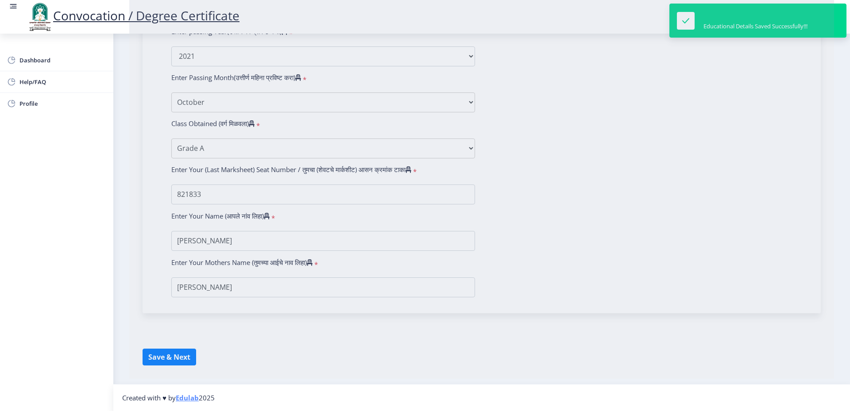
select select
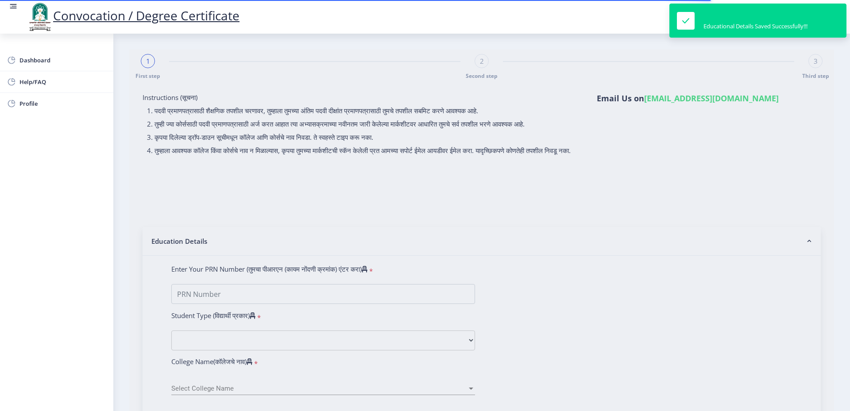
type input "[PERSON_NAME]"
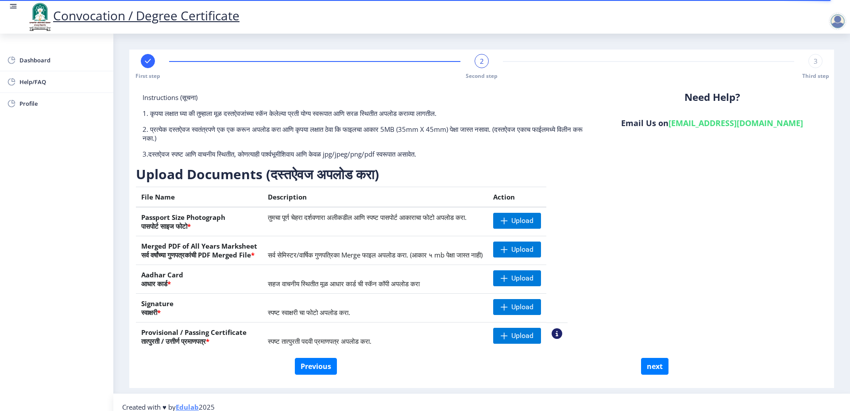
scroll to position [9, 0]
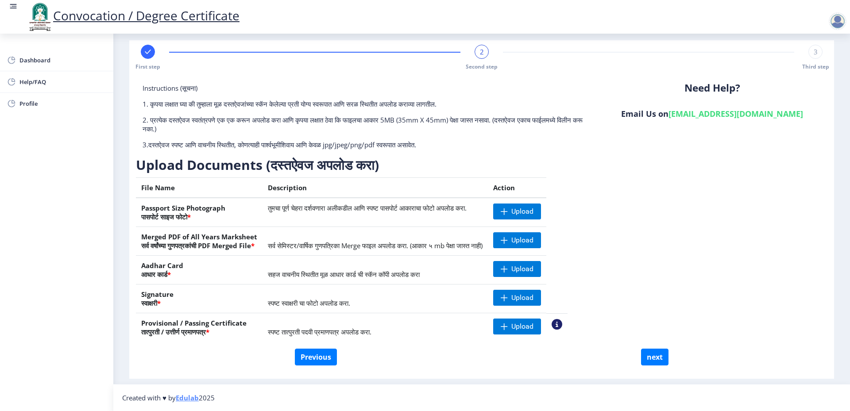
click at [55, 186] on div "Dashboard Help/FAQ Profile" at bounding box center [56, 223] width 113 height 378
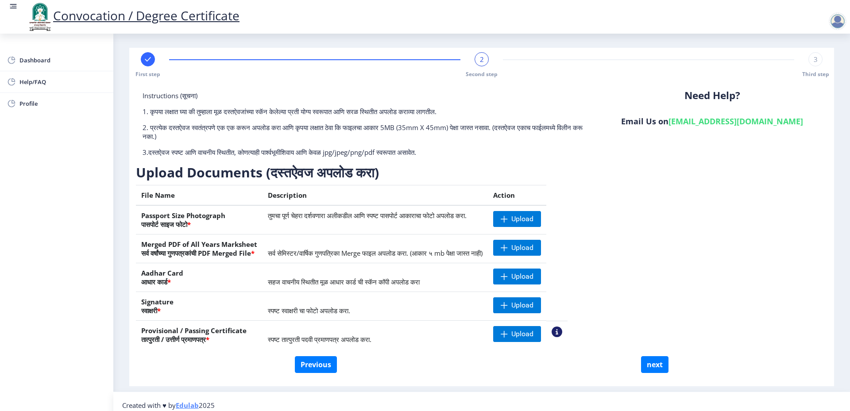
scroll to position [0, 0]
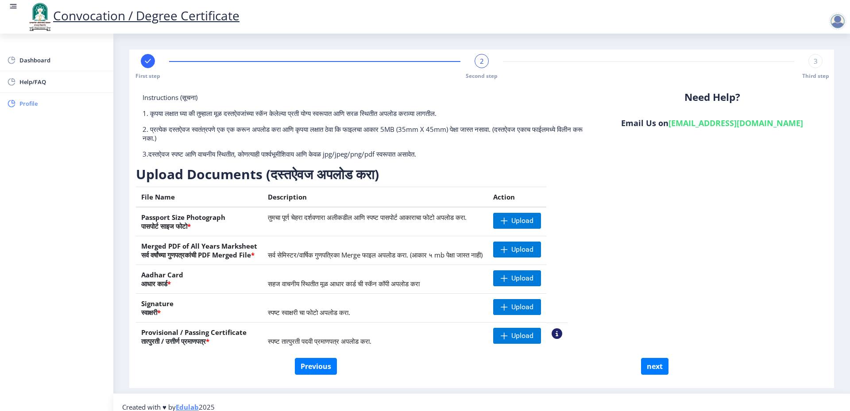
click at [37, 104] on span "Profile" at bounding box center [62, 103] width 87 height 11
select select
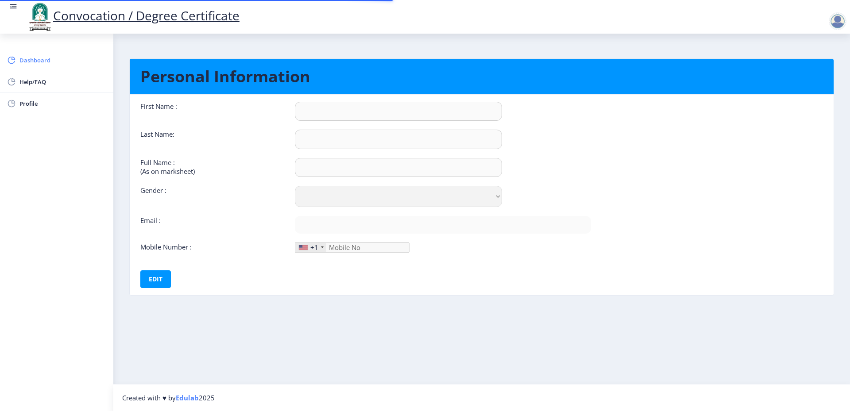
type input "Aarju"
type input "Mulani"
type input "[PERSON_NAME]"
select select "[DEMOGRAPHIC_DATA]"
type input "[EMAIL_ADDRESS][DOMAIN_NAME]"
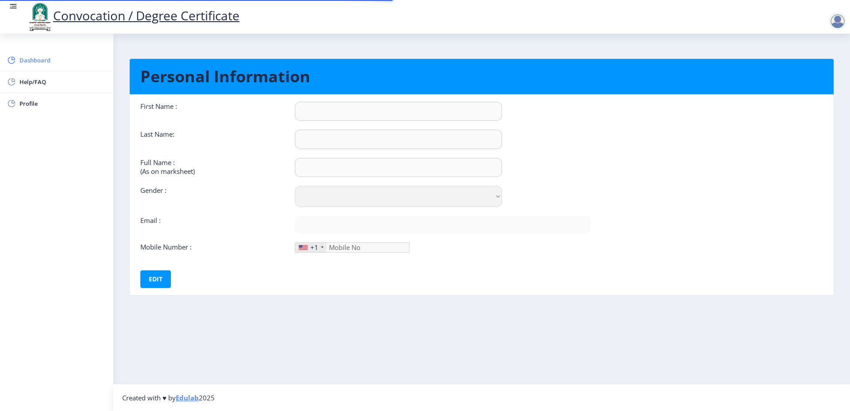
type input "7758006213"
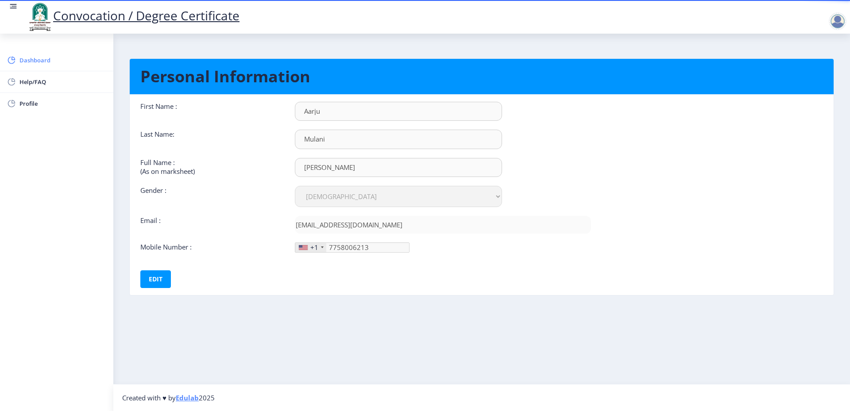
click at [50, 57] on span "Dashboard" at bounding box center [62, 60] width 87 height 11
